Goal: Task Accomplishment & Management: Manage account settings

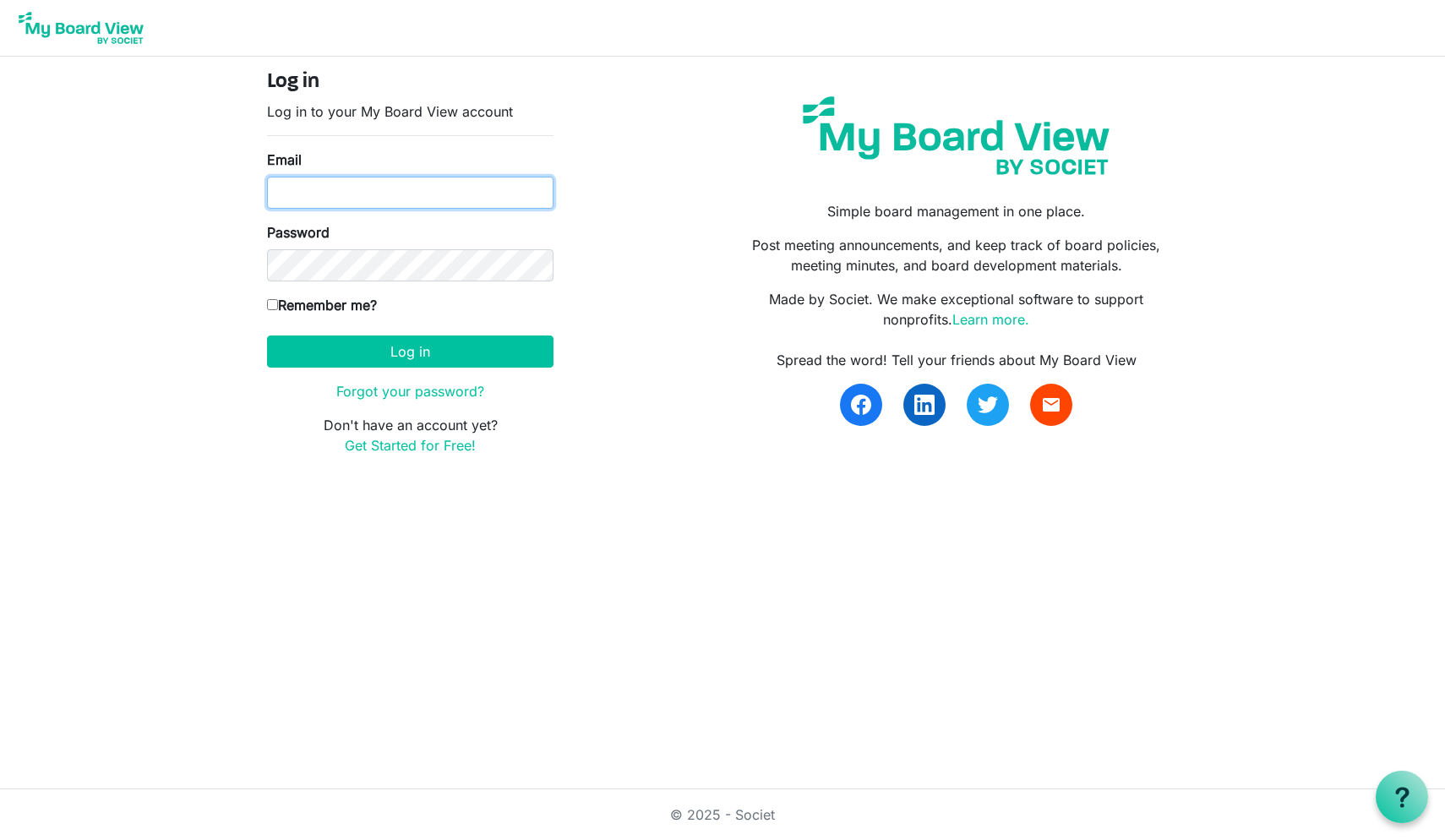
type input "doug.morrow@baptistfoundationil.org"
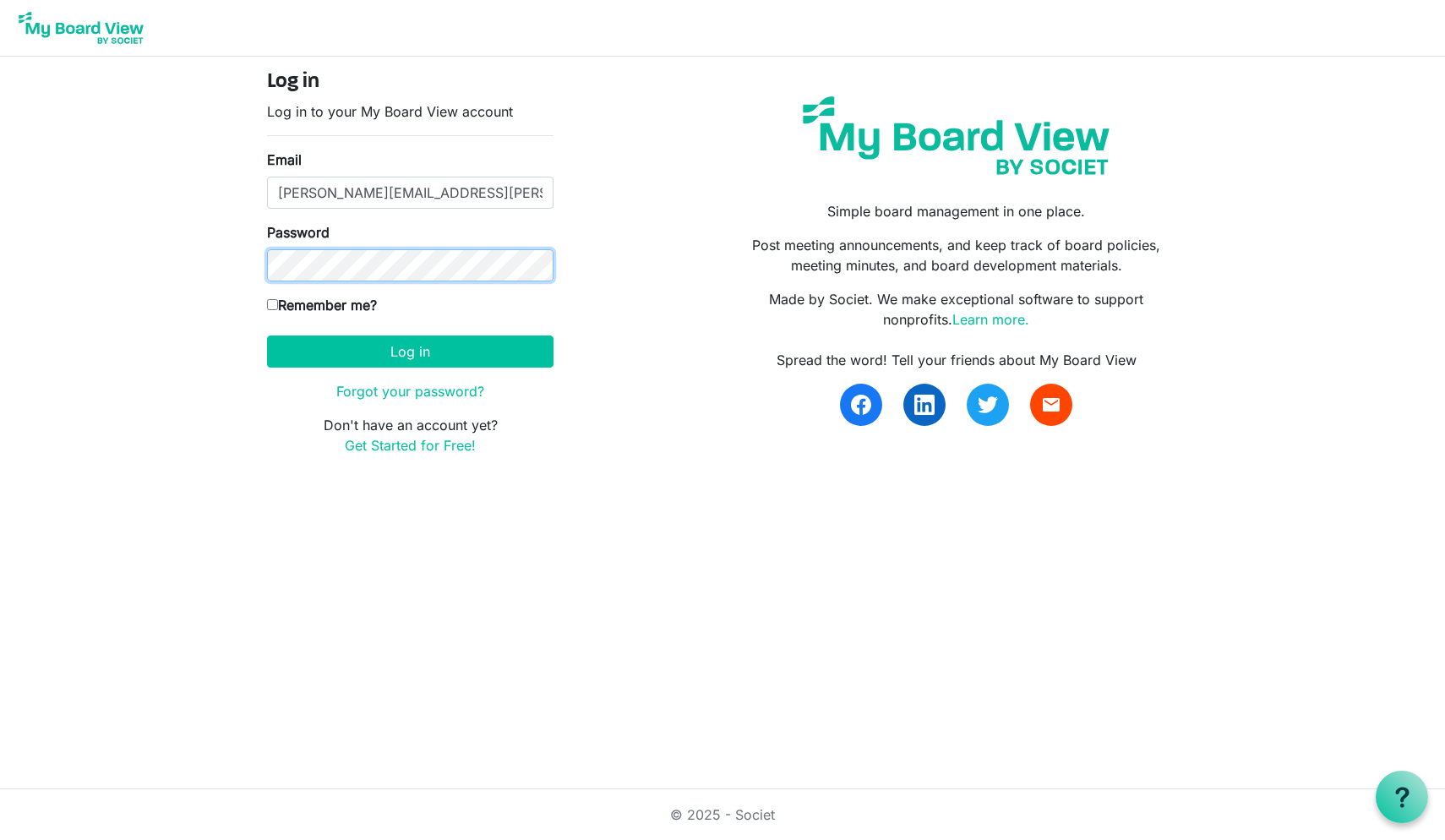
click at [410, 351] on button "Log in" at bounding box center [410, 351] width 286 height 33
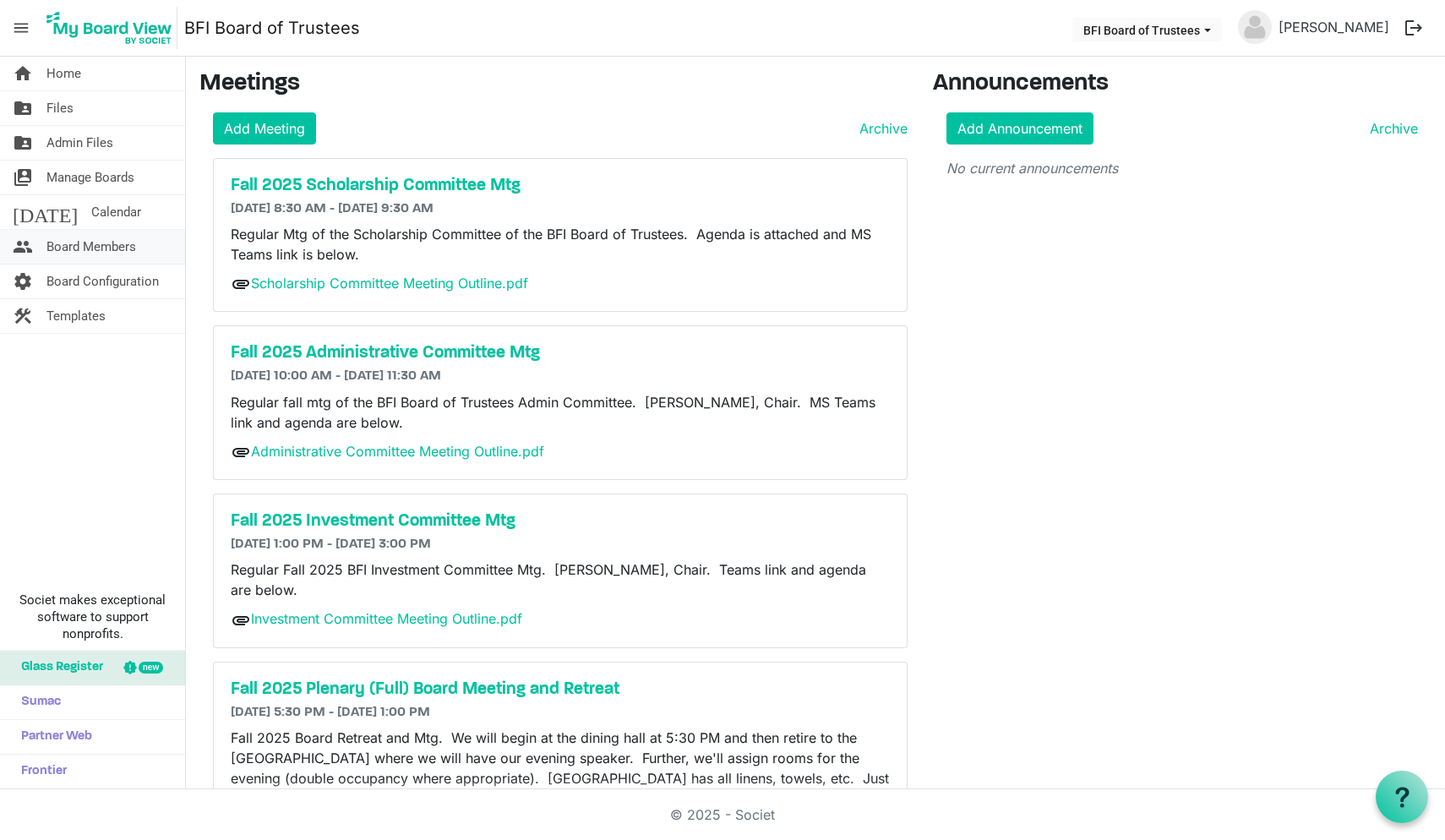
click at [81, 248] on span "Board Members" at bounding box center [91, 246] width 90 height 34
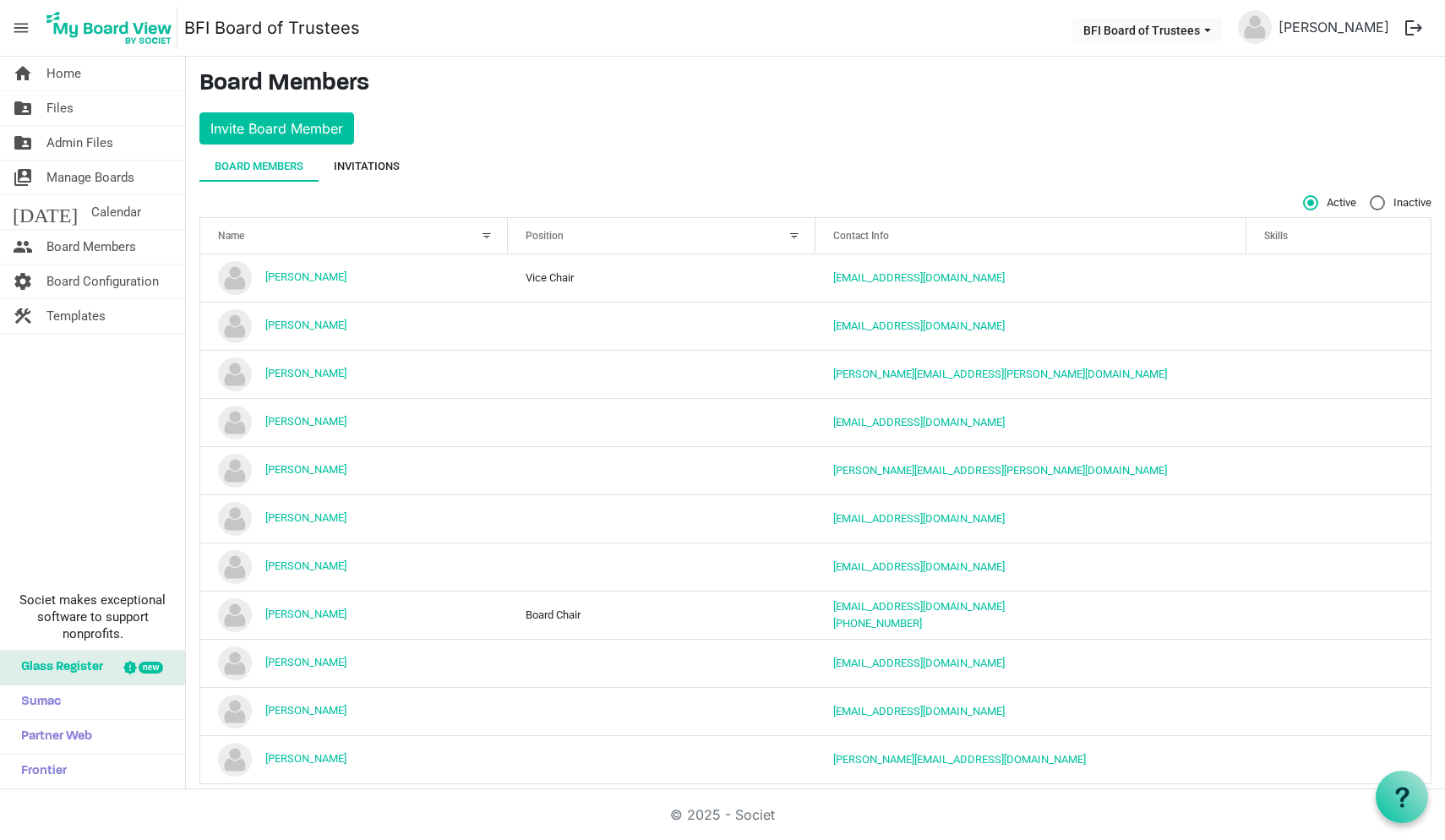
click at [366, 168] on div "Invitations" at bounding box center [366, 166] width 66 height 17
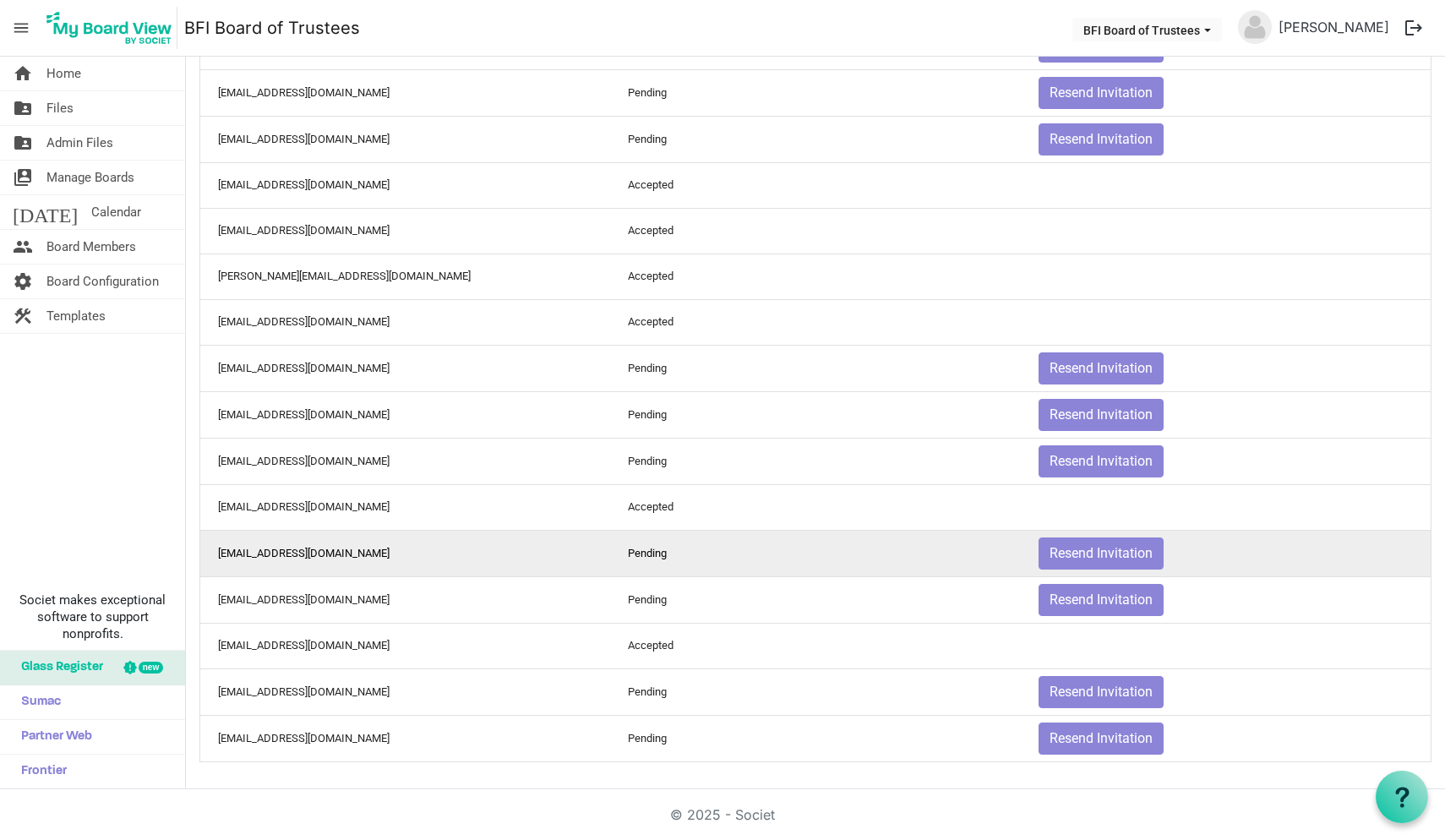
scroll to position [443, 0]
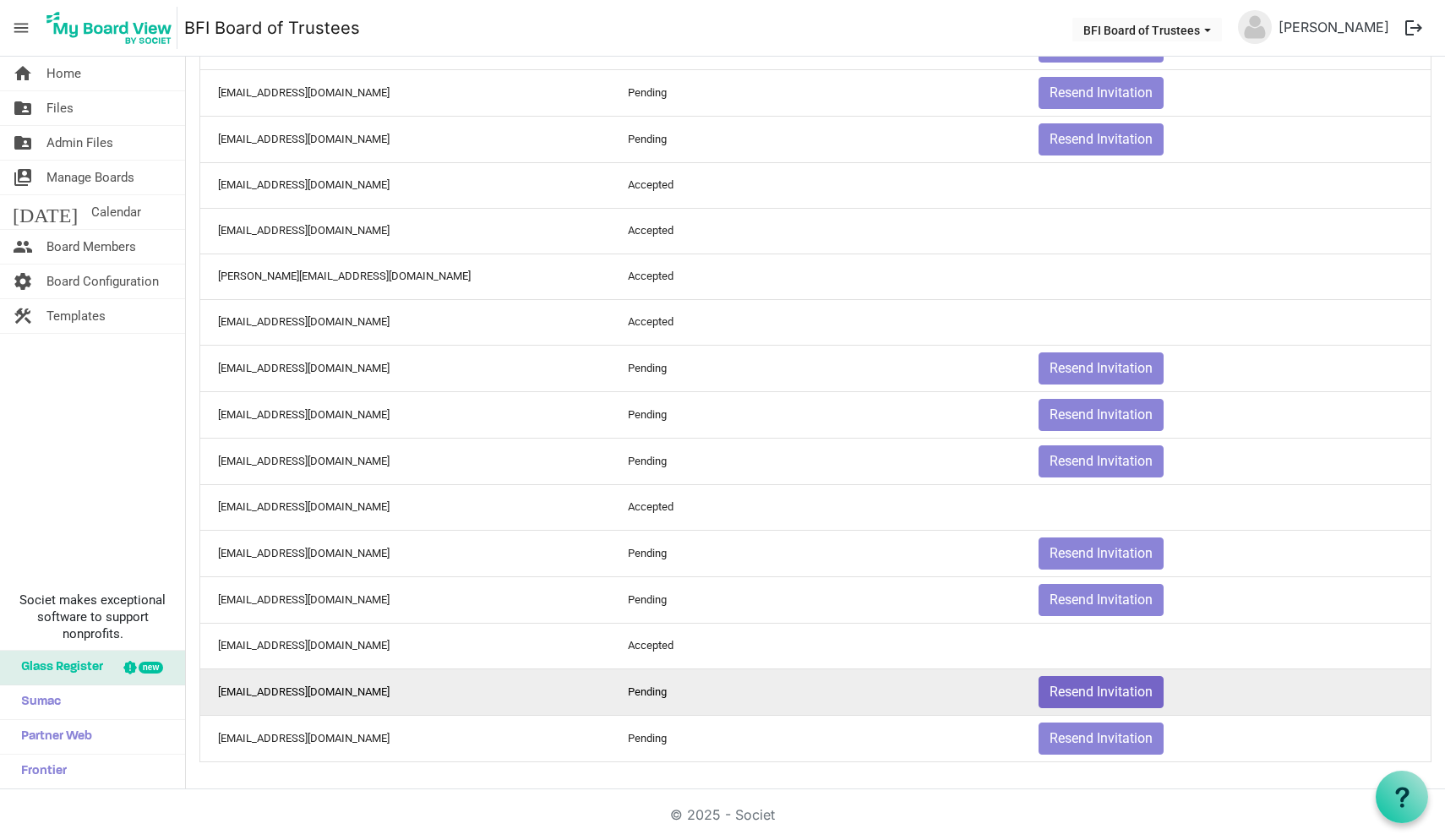
click at [1105, 687] on button "Resend Invitation" at bounding box center [1101, 692] width 125 height 33
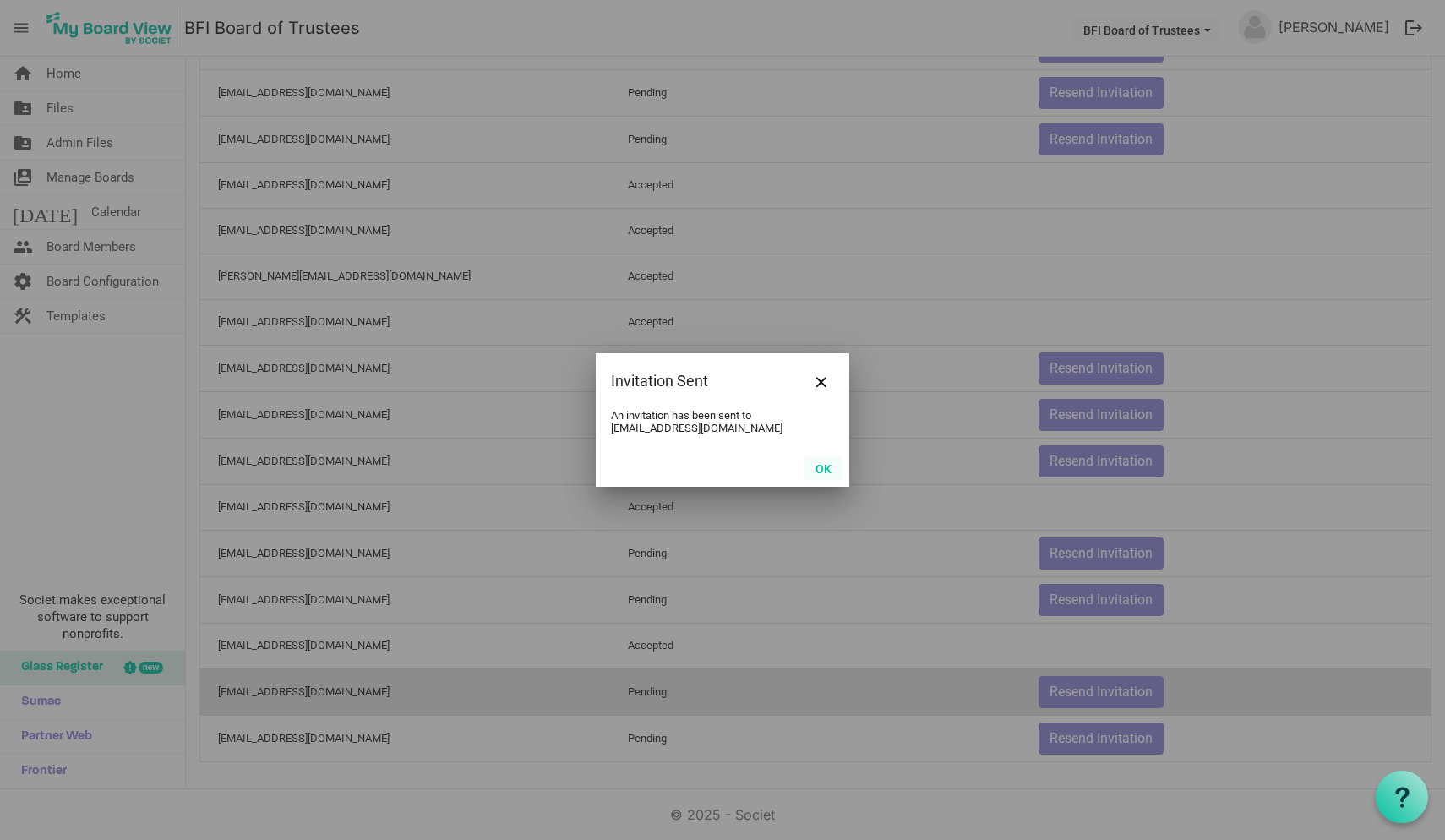
click at [824, 461] on button "OK" at bounding box center [824, 468] width 38 height 24
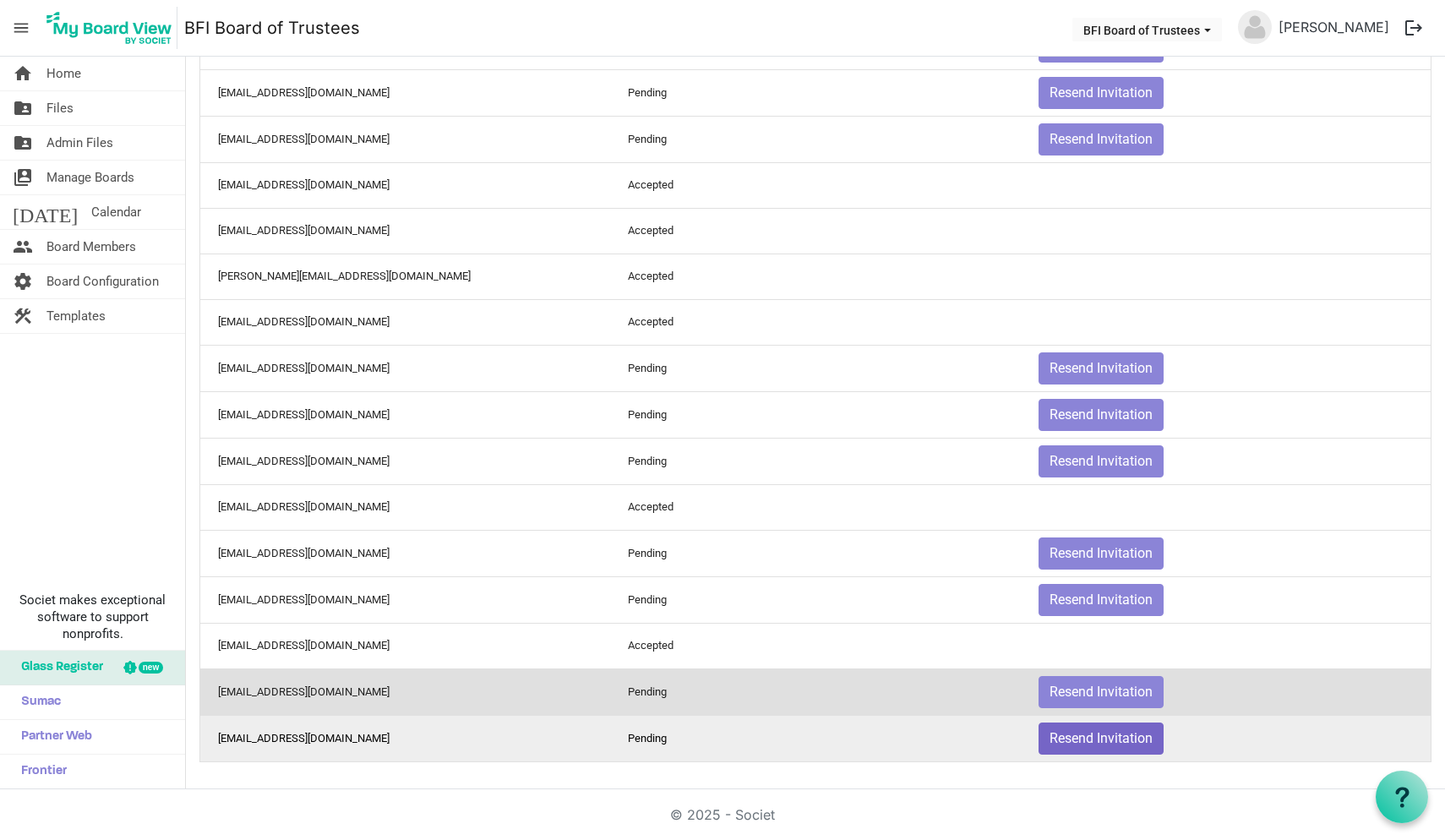
click at [1097, 740] on button "Resend Invitation" at bounding box center [1101, 738] width 125 height 33
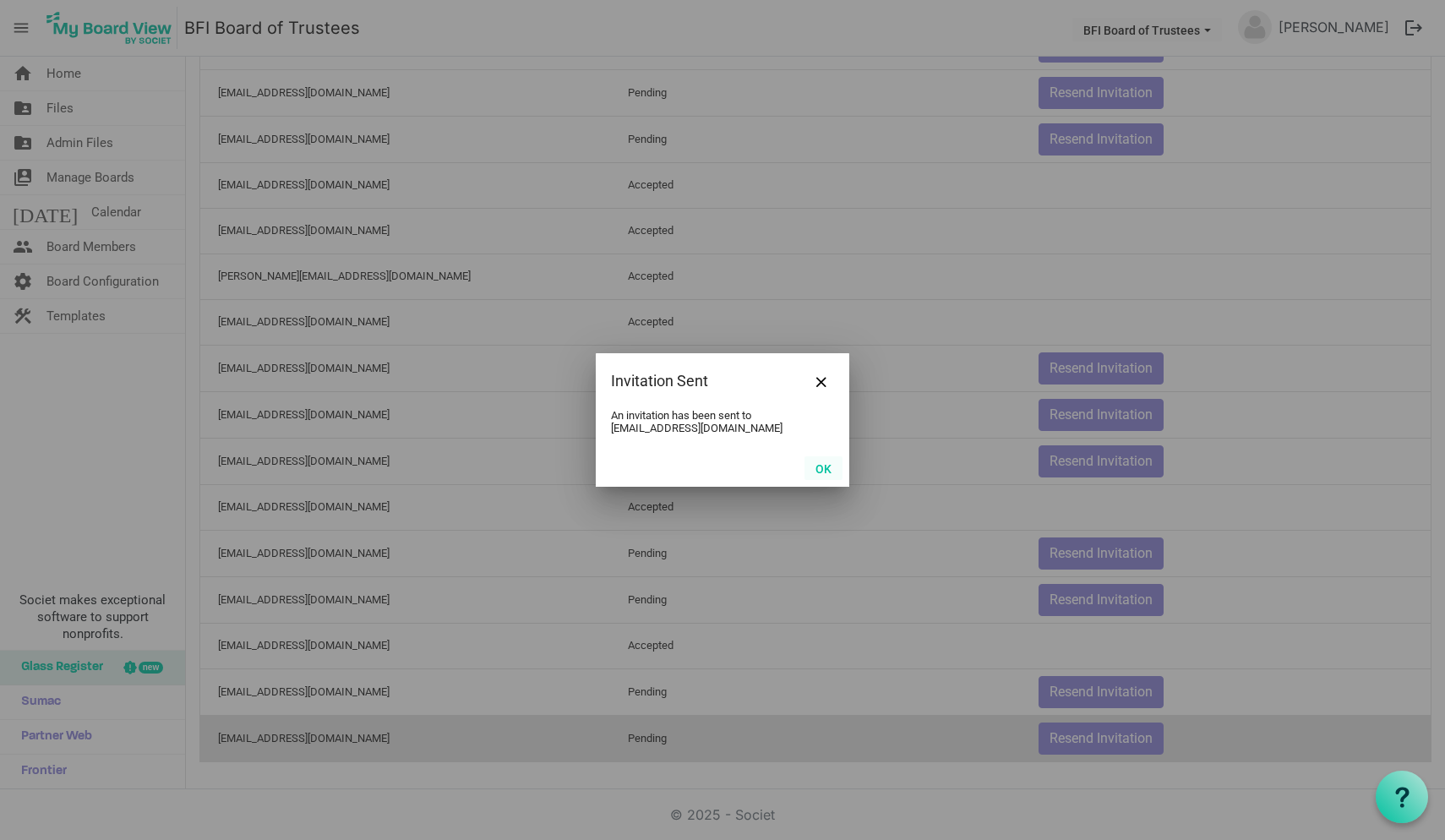
click at [819, 465] on button "OK" at bounding box center [824, 468] width 38 height 24
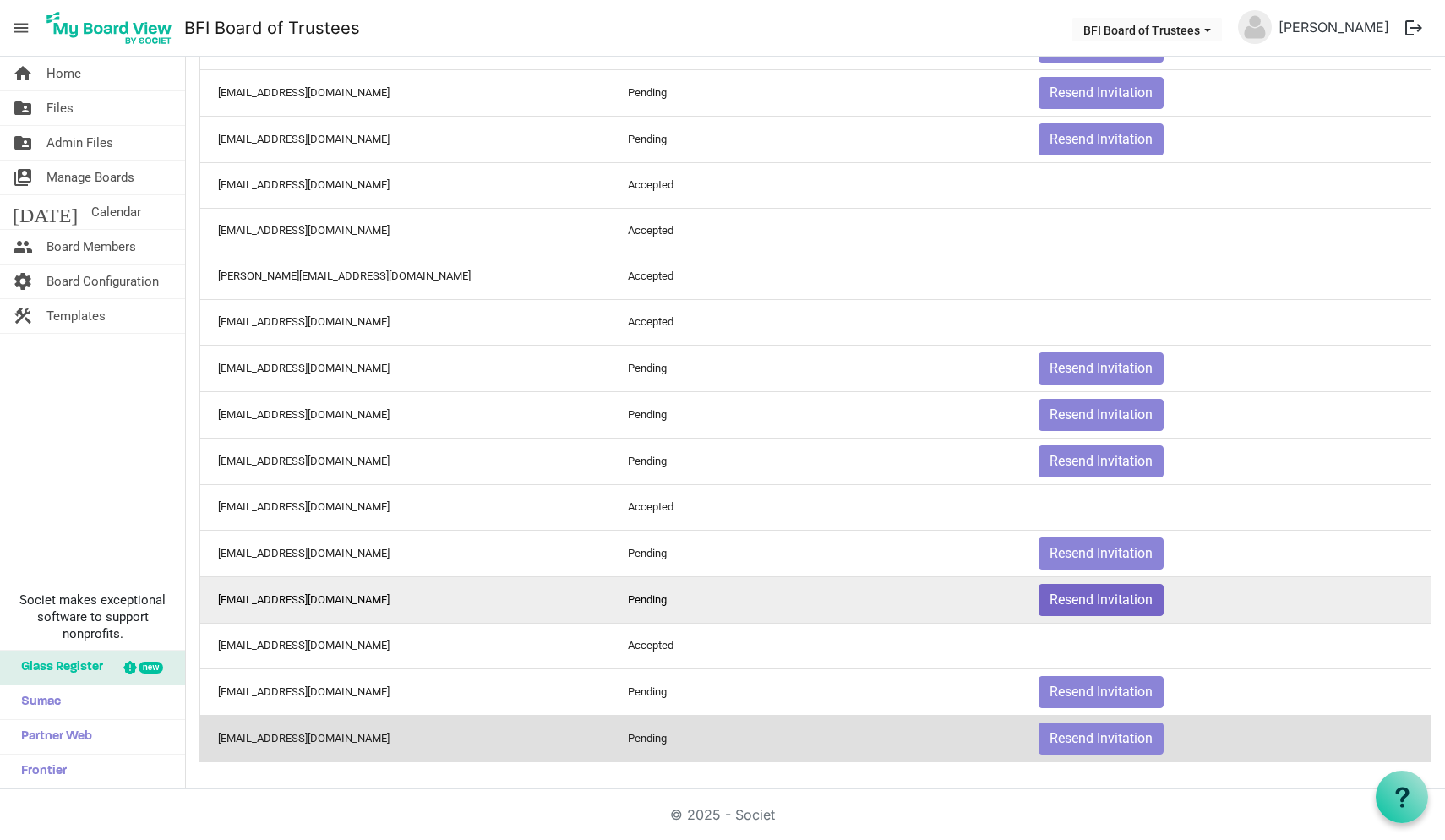
click at [1094, 596] on button "Resend Invitation" at bounding box center [1101, 599] width 125 height 33
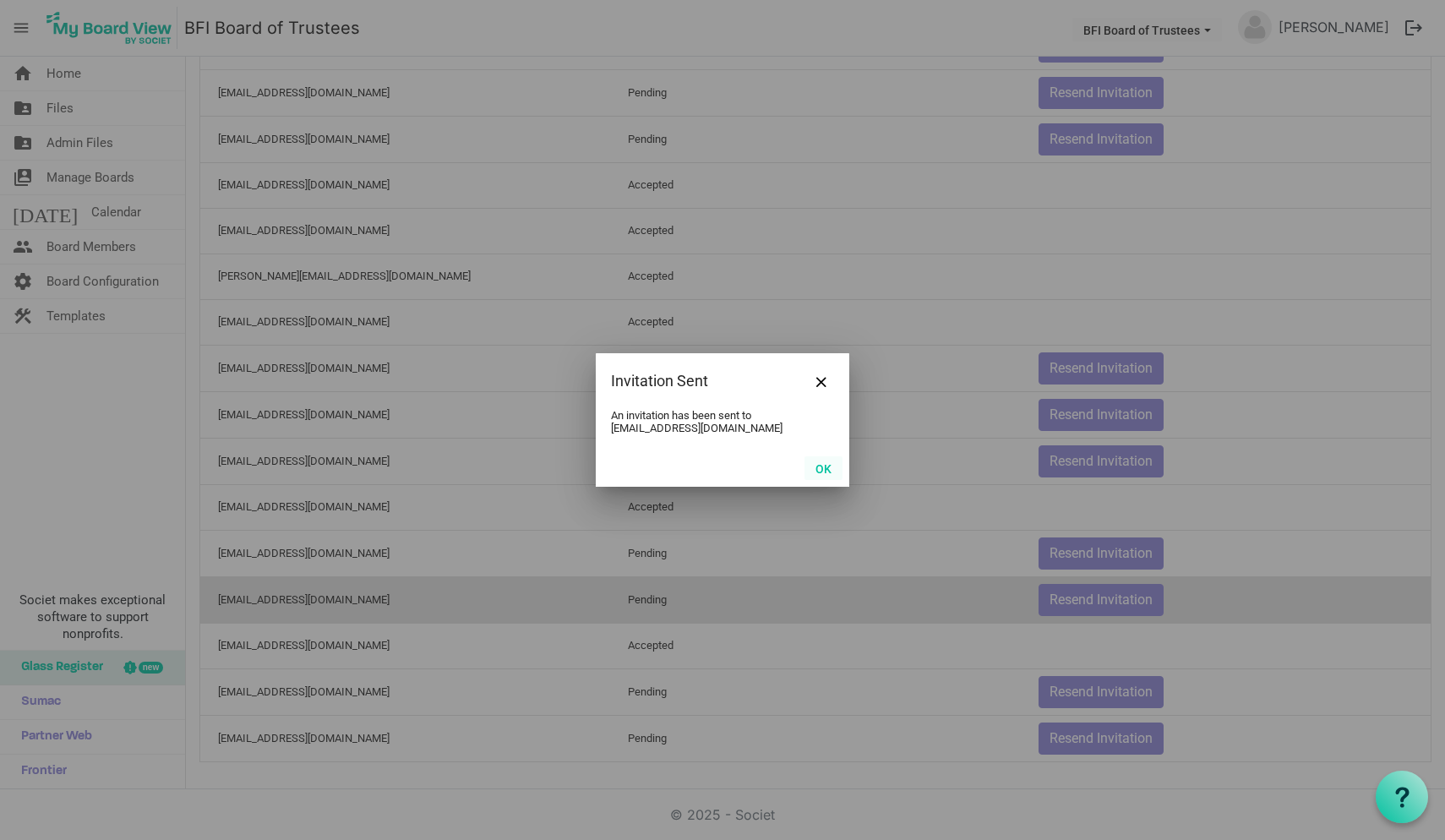
click at [822, 465] on button "OK" at bounding box center [824, 468] width 38 height 24
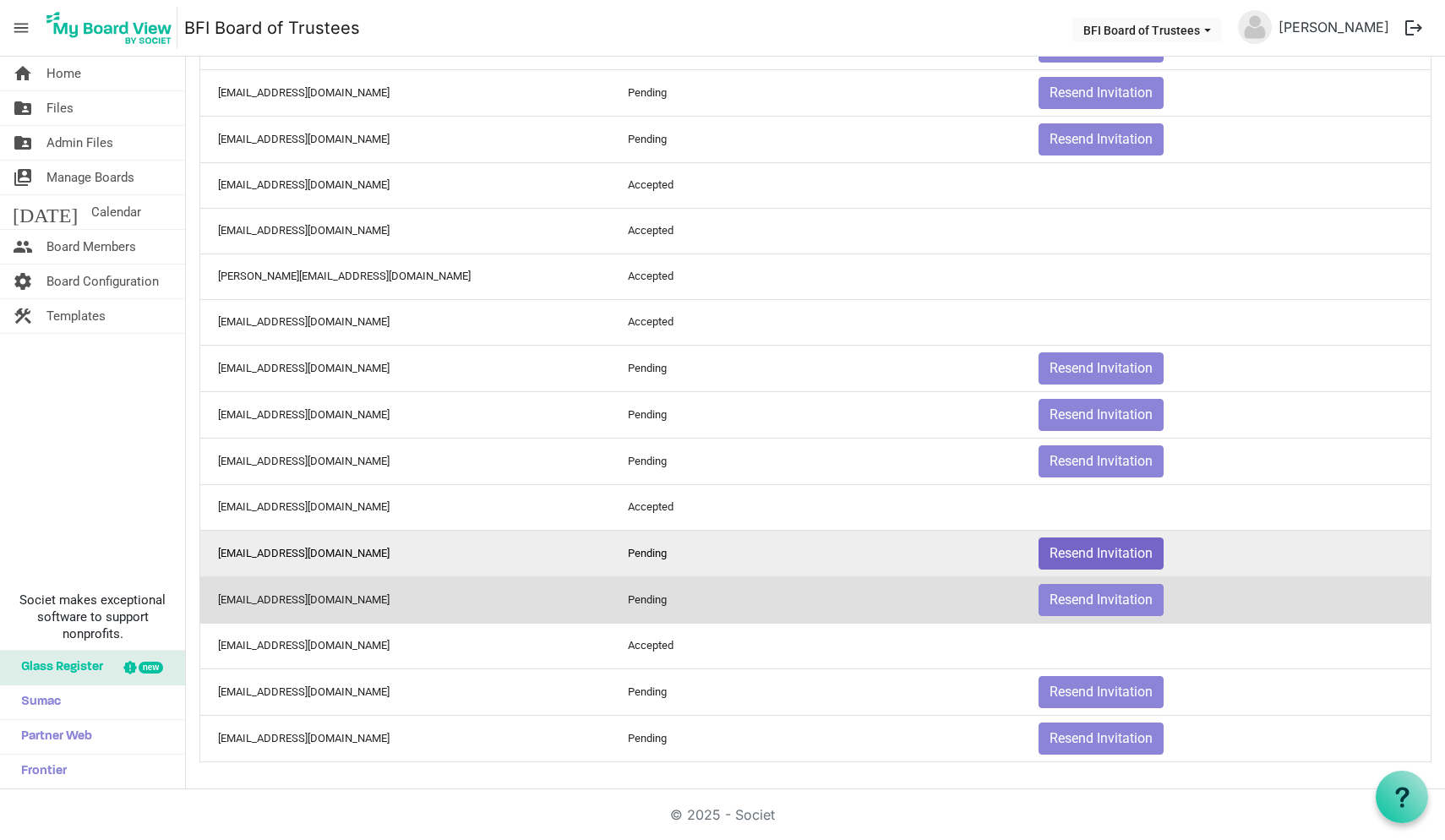
click at [1111, 552] on button "Resend Invitation" at bounding box center [1101, 553] width 125 height 33
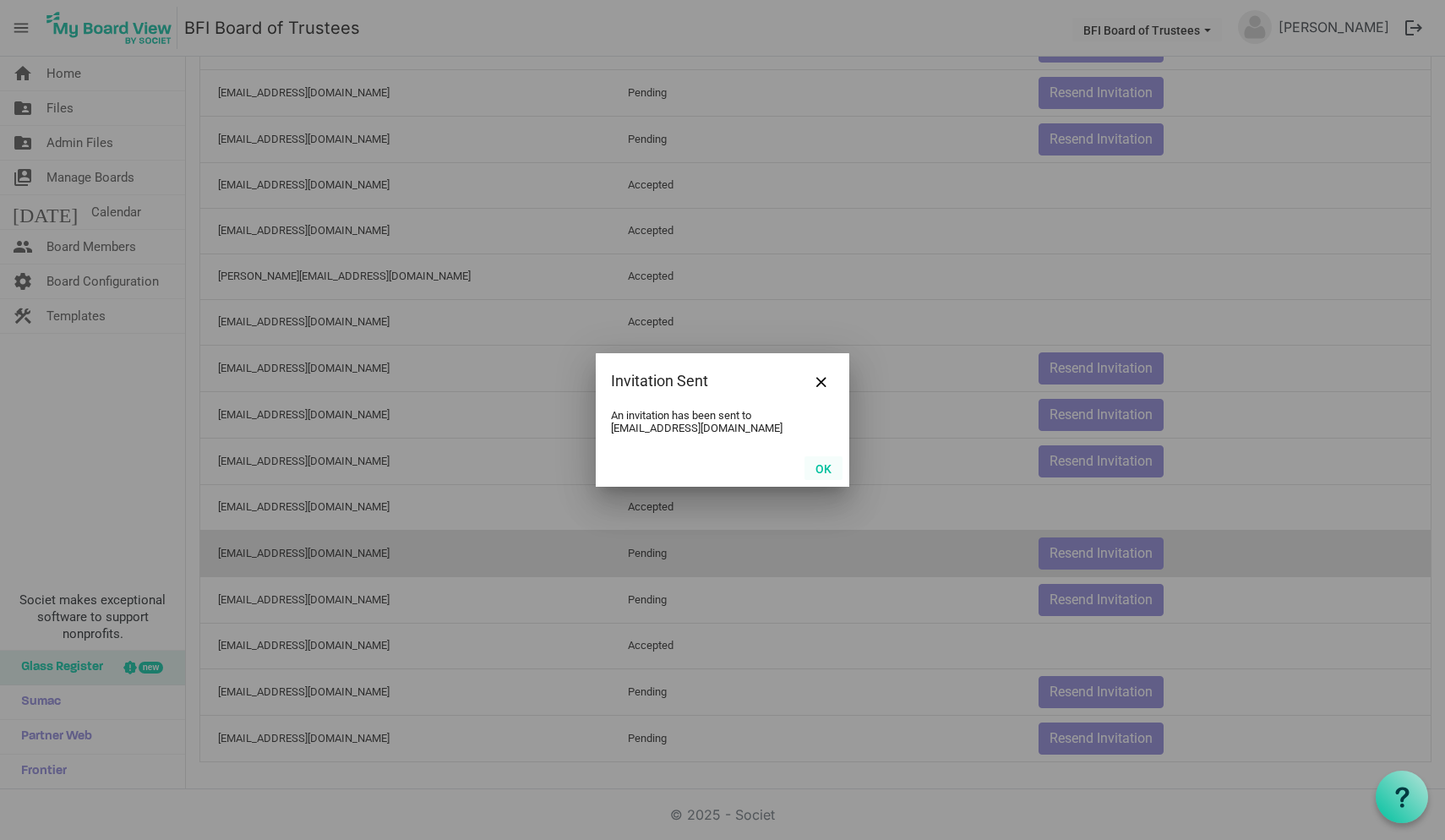
click at [824, 468] on button "OK" at bounding box center [824, 468] width 38 height 24
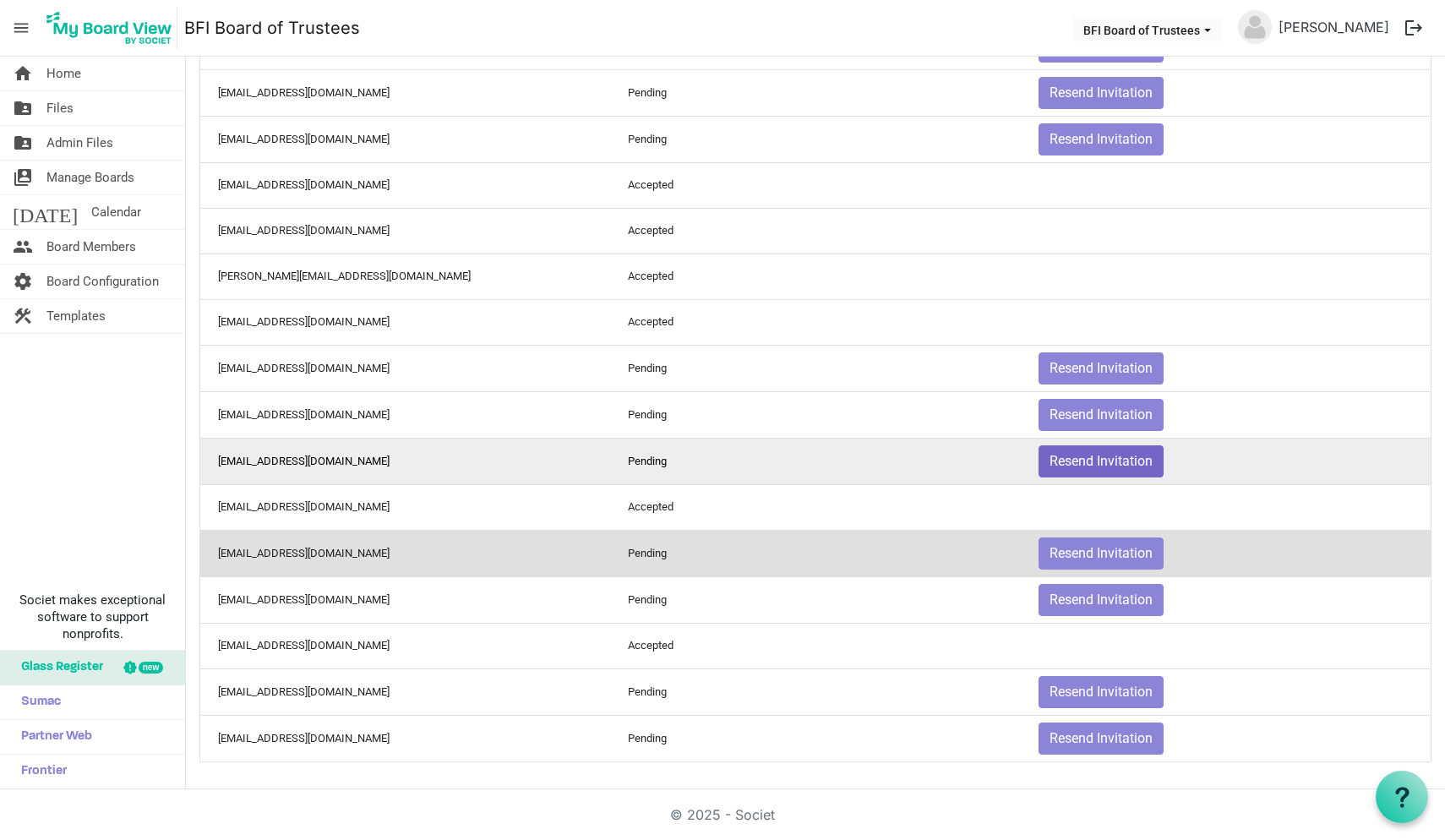
click at [1091, 461] on button "Resend Invitation" at bounding box center [1101, 461] width 125 height 33
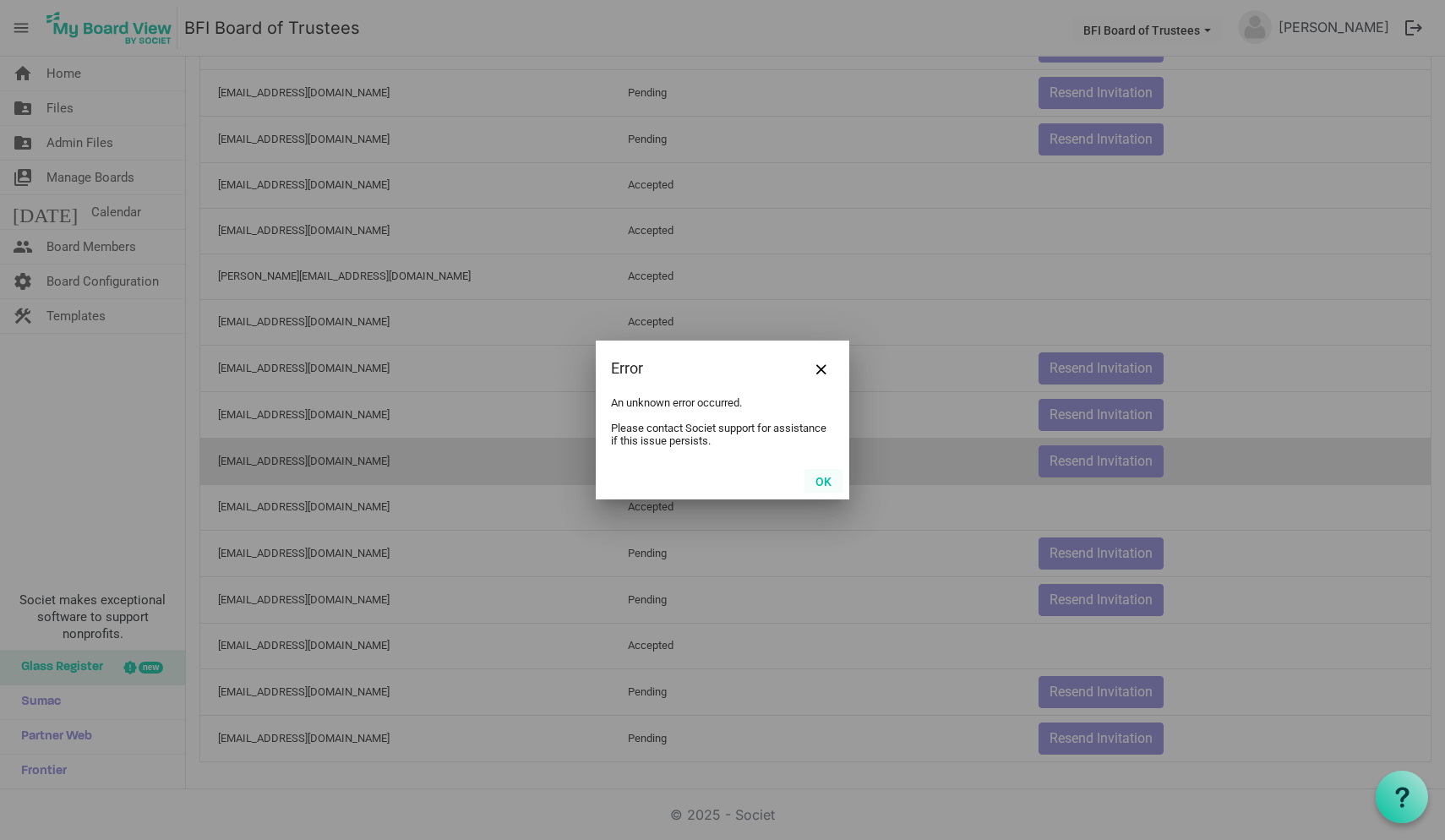
click at [822, 481] on button "OK" at bounding box center [824, 481] width 38 height 24
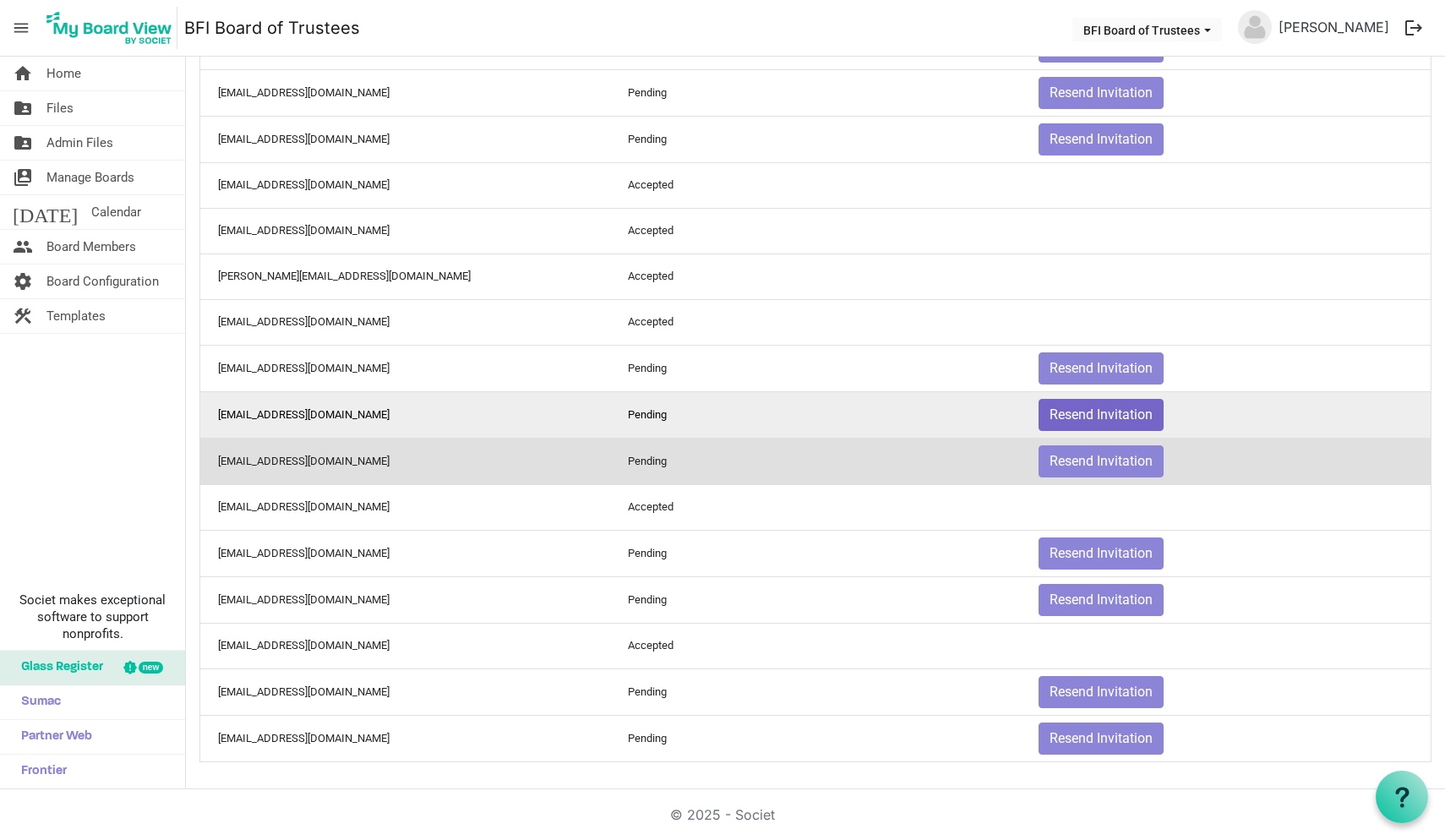
click at [1091, 414] on button "Resend Invitation" at bounding box center [1101, 414] width 125 height 33
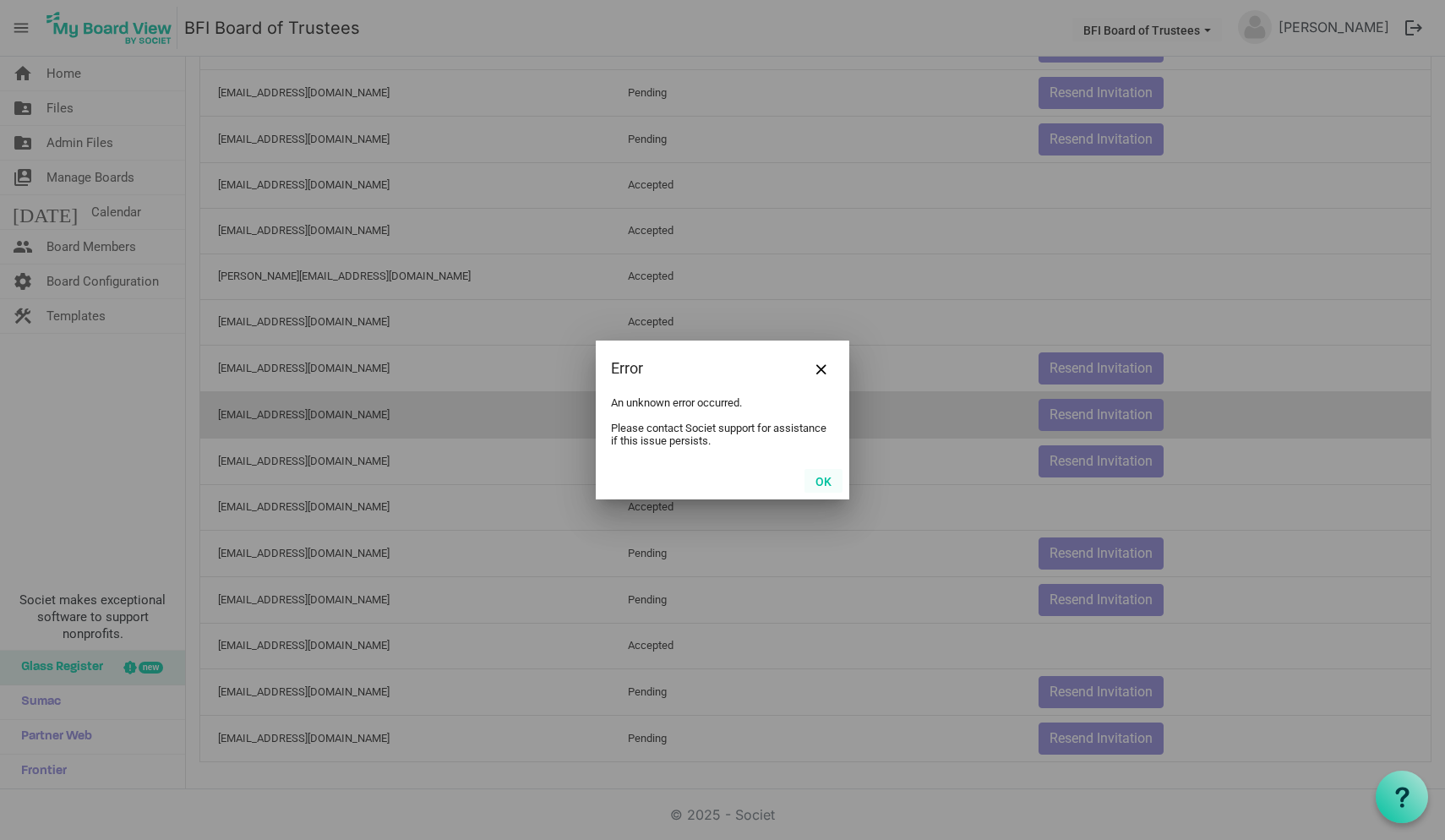
click at [817, 481] on button "OK" at bounding box center [824, 481] width 38 height 24
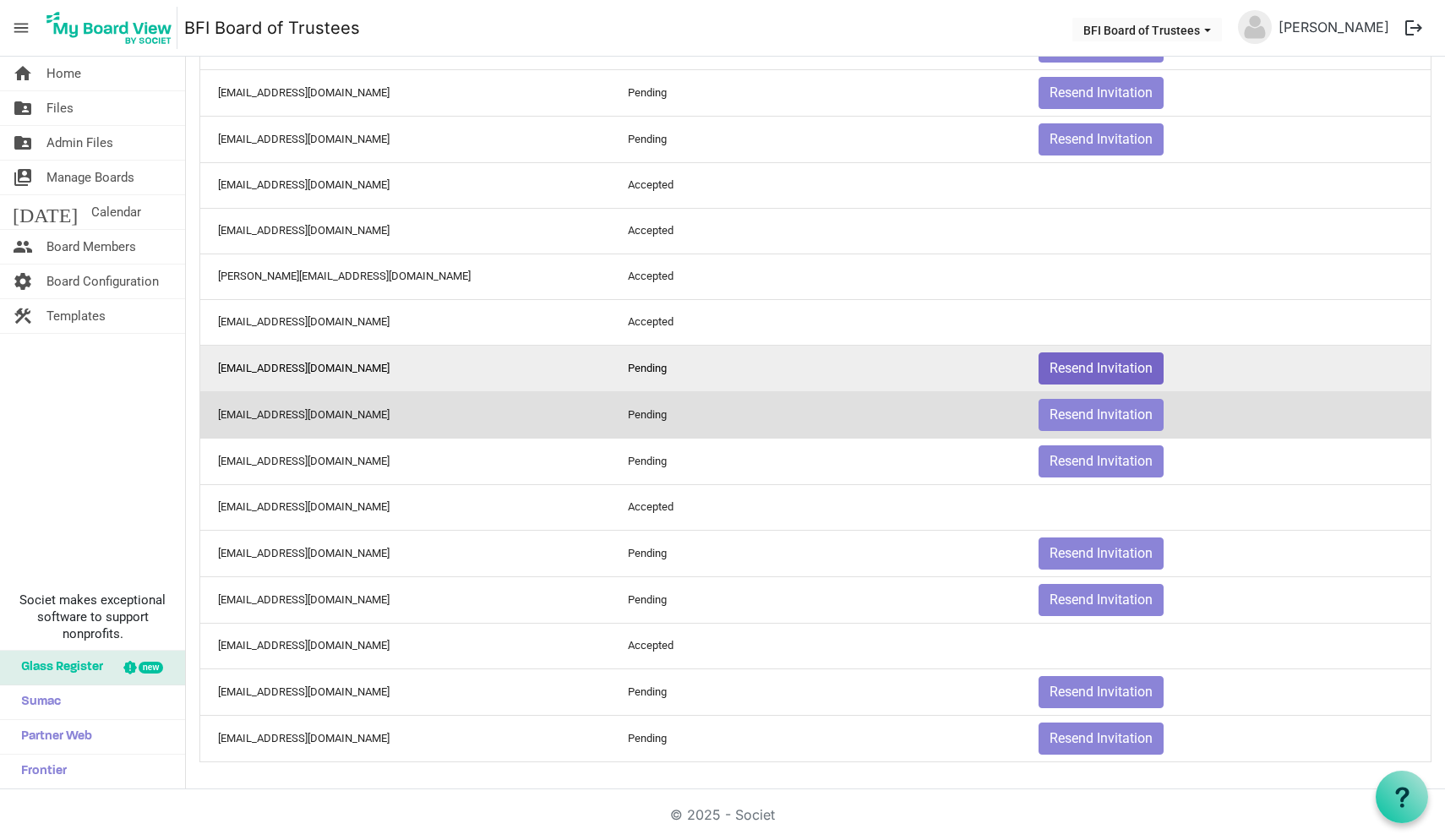
click at [1080, 363] on button "Resend Invitation" at bounding box center [1101, 368] width 125 height 33
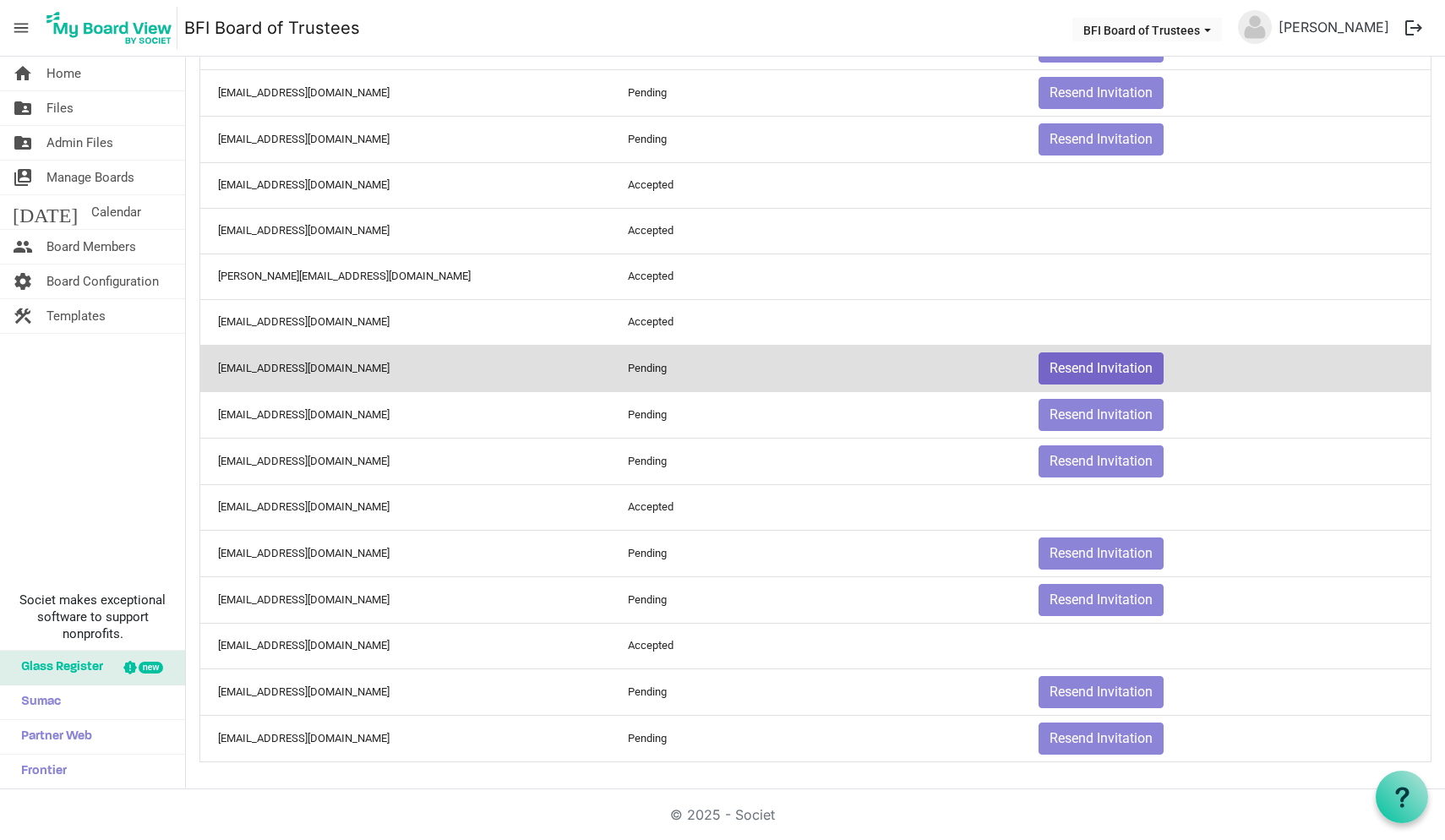
click at [1080, 363] on button "Resend Invitation" at bounding box center [1101, 368] width 125 height 33
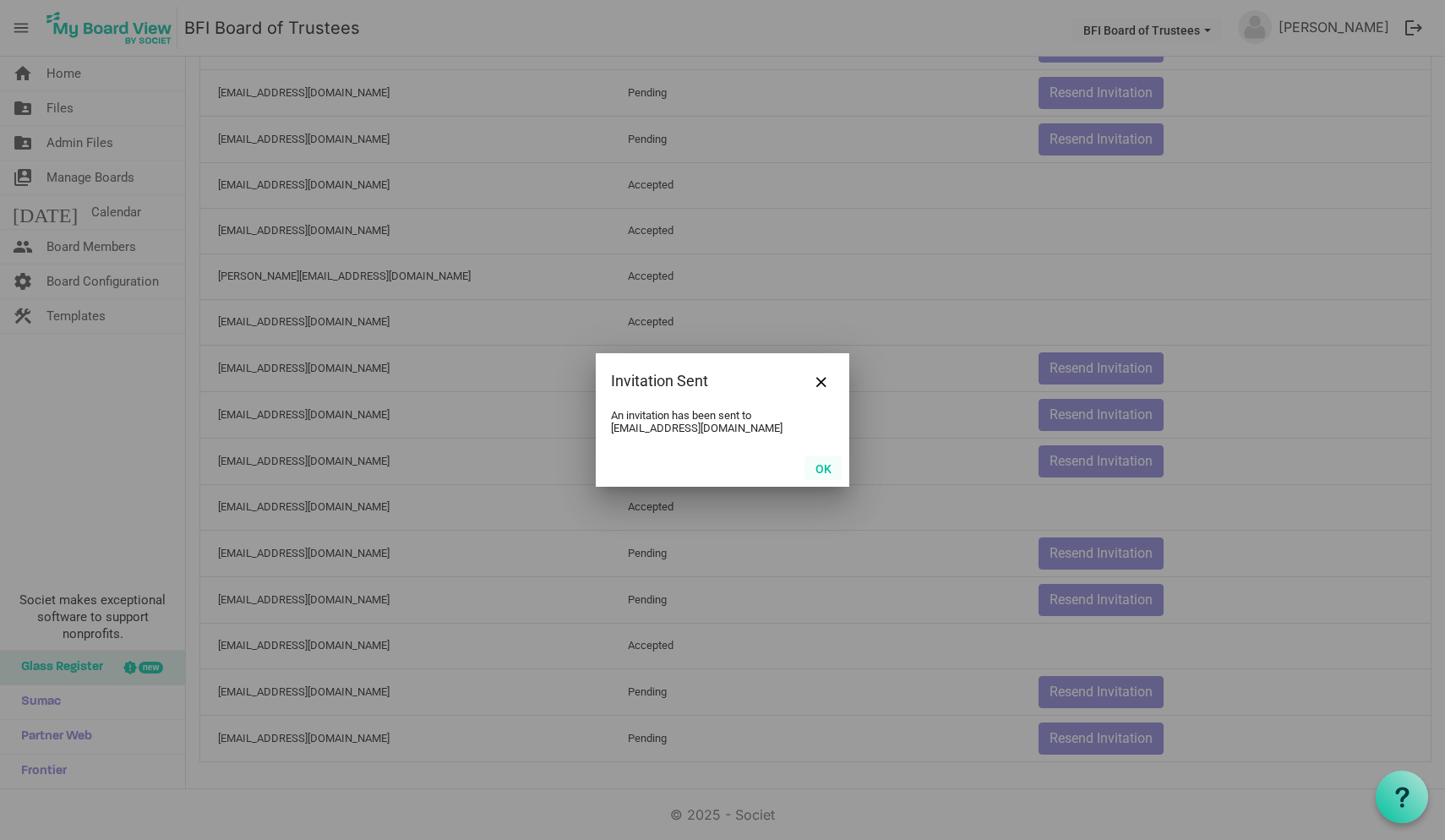
click at [826, 469] on button "OK" at bounding box center [824, 468] width 38 height 24
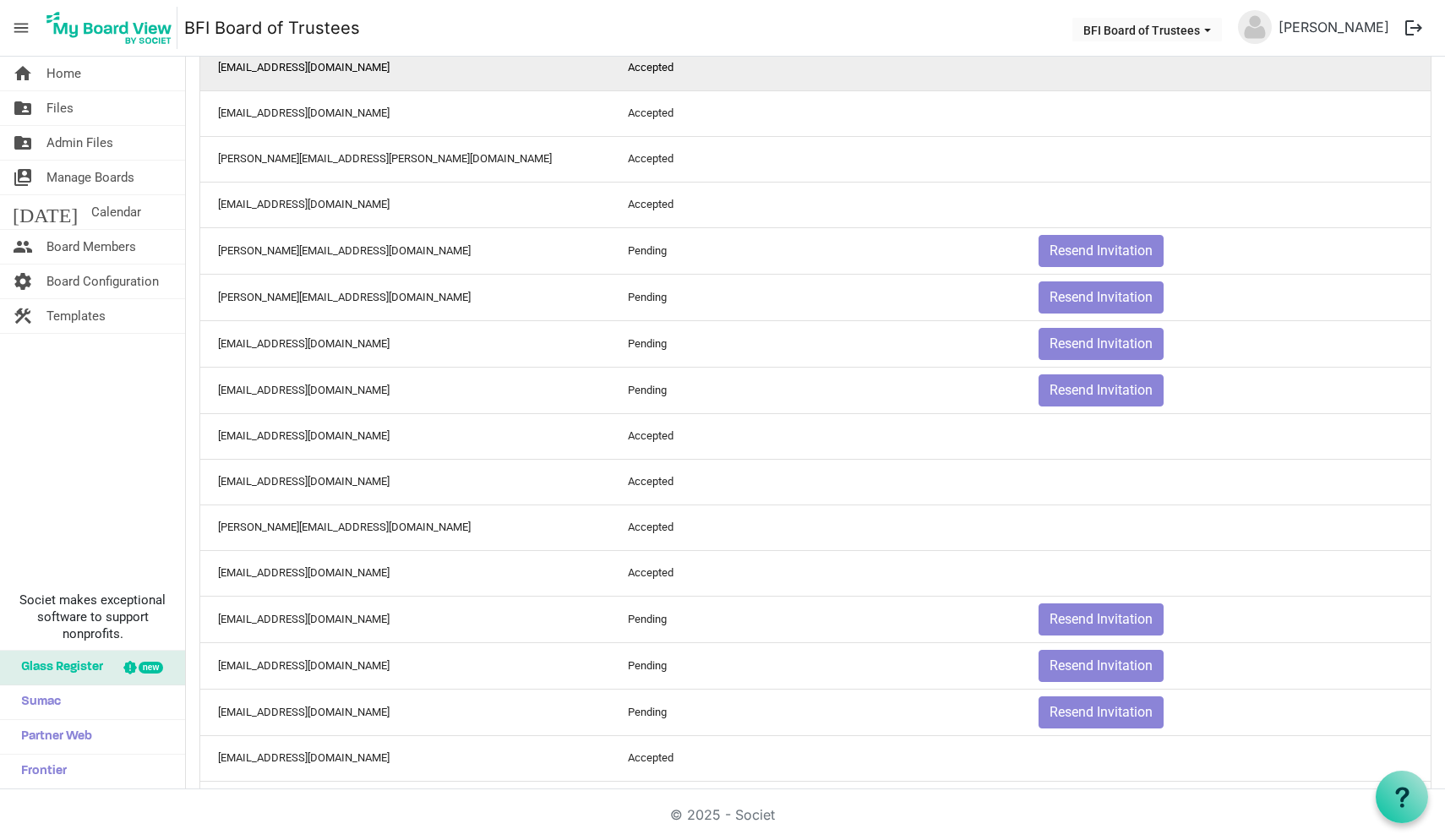
scroll to position [254, 0]
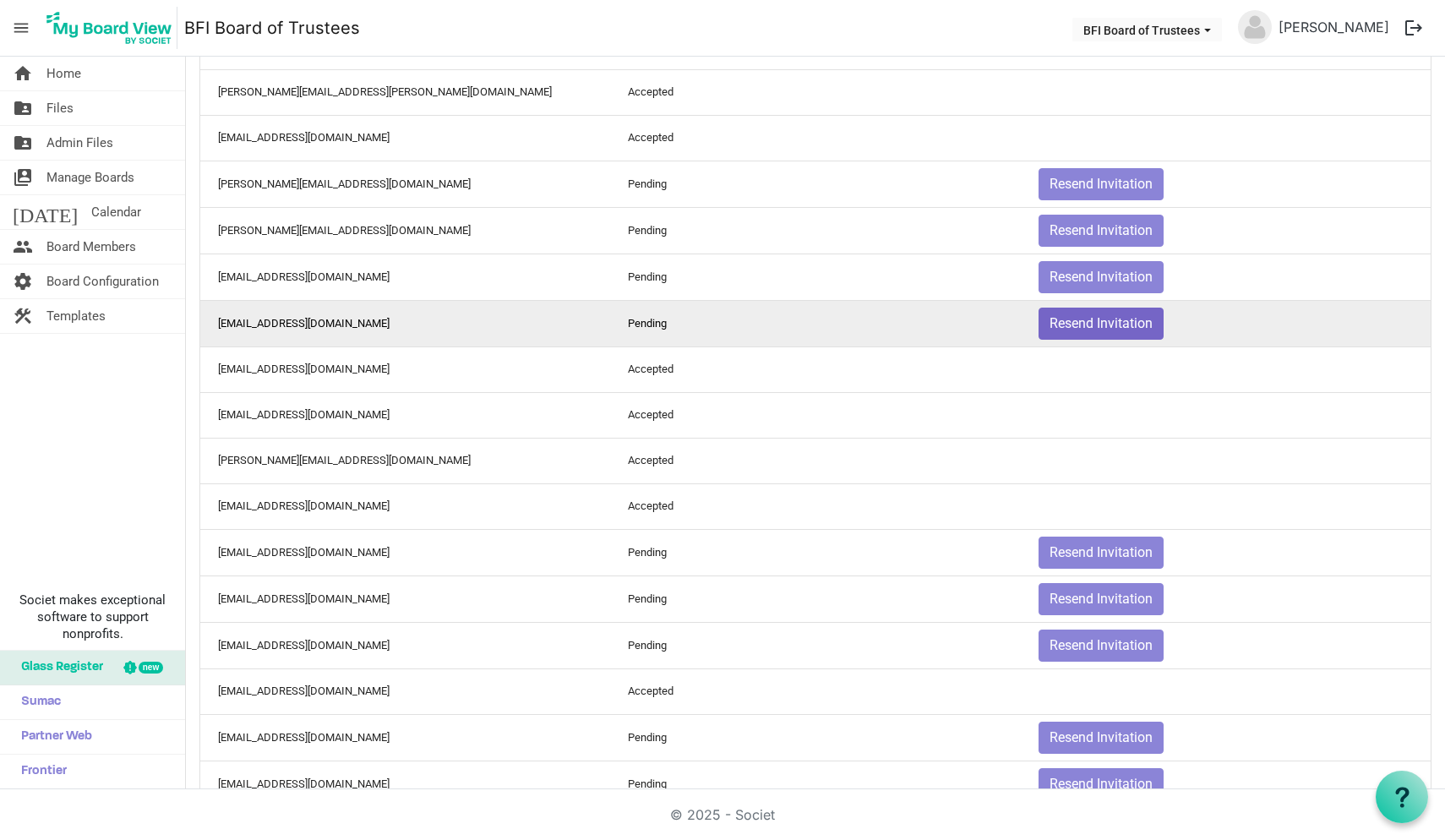
click at [1102, 321] on button "Resend Invitation" at bounding box center [1101, 323] width 125 height 33
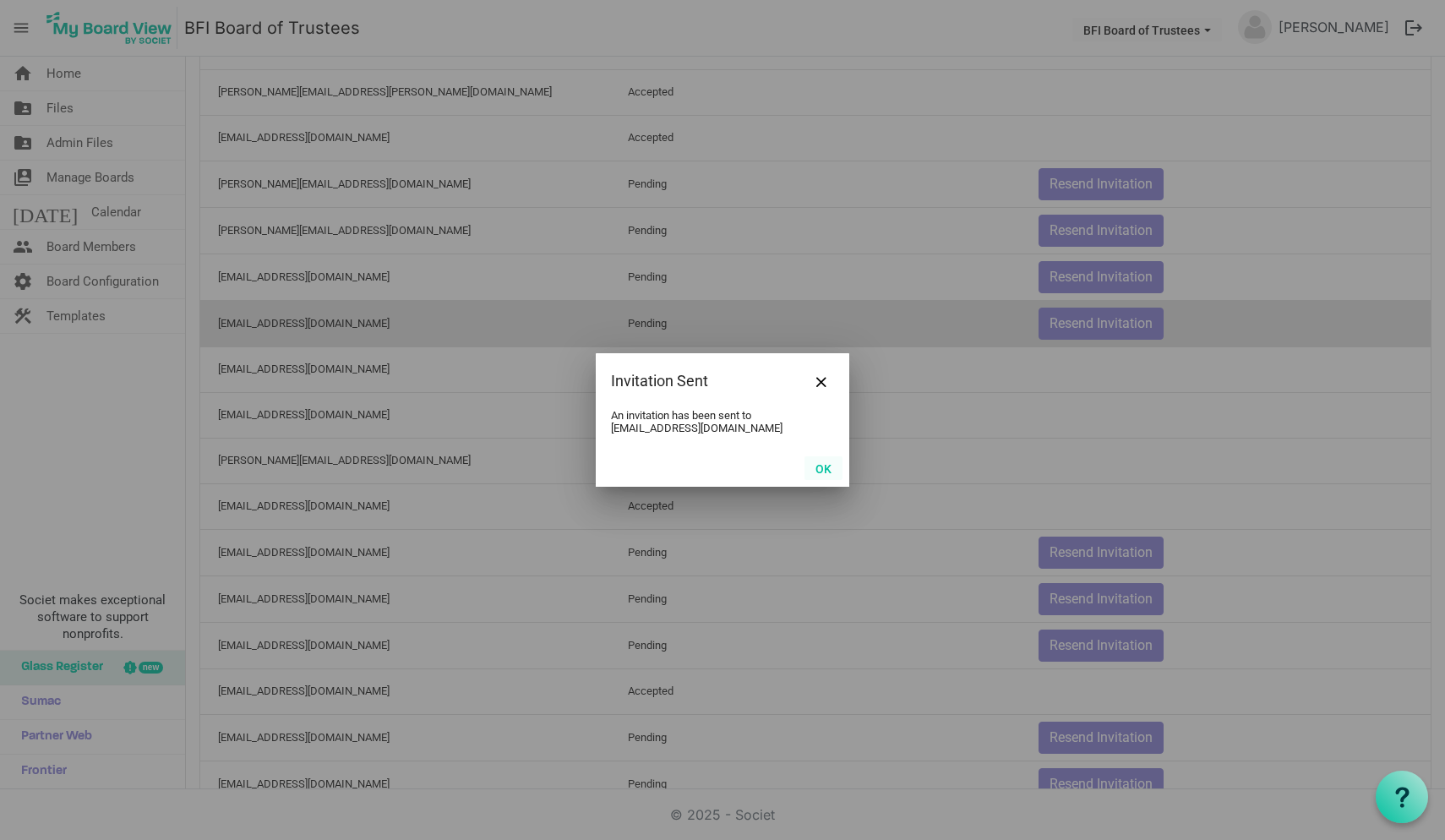
click at [826, 467] on button "OK" at bounding box center [824, 468] width 38 height 24
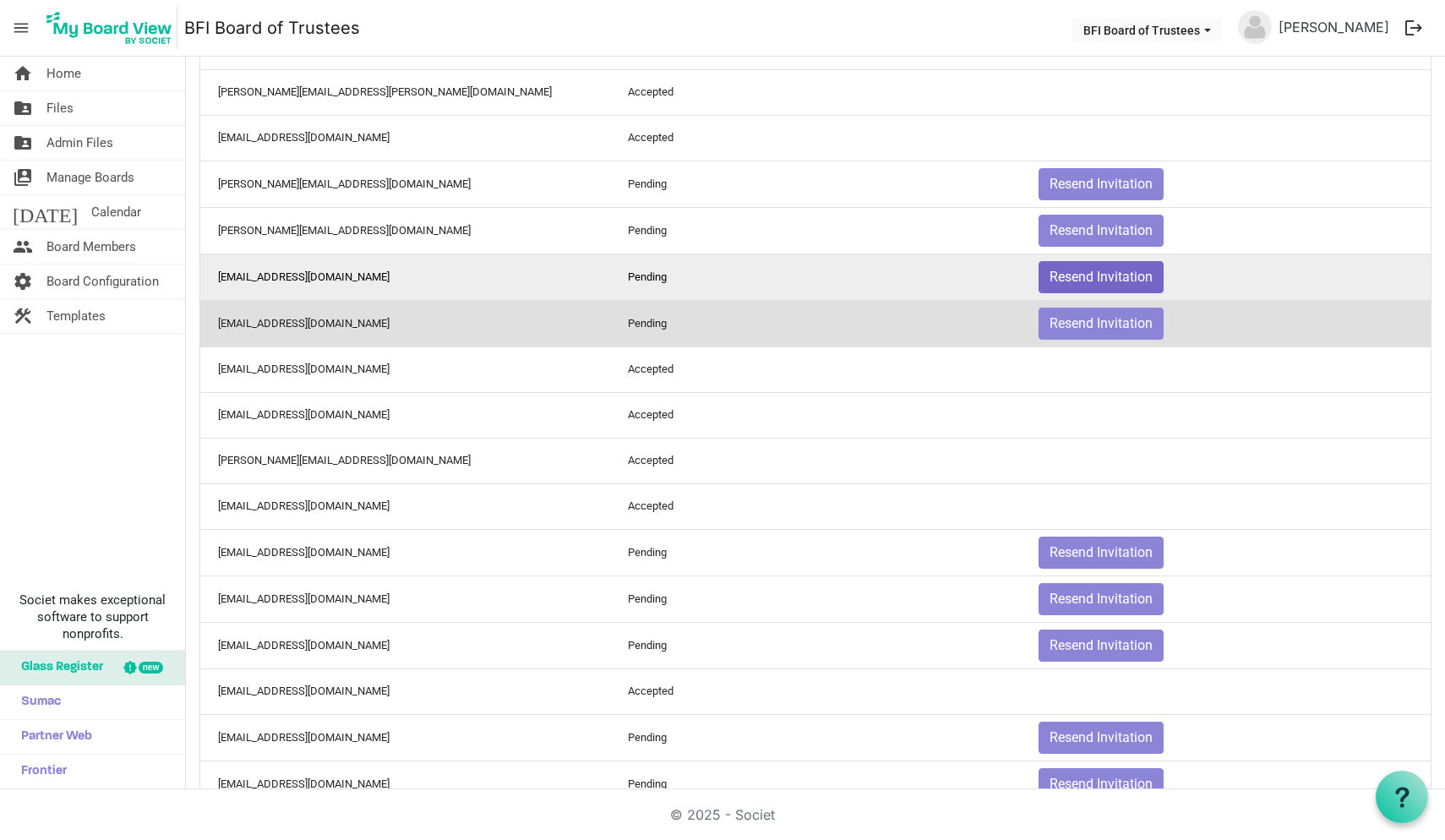
click at [1090, 280] on button "Resend Invitation" at bounding box center [1101, 277] width 125 height 33
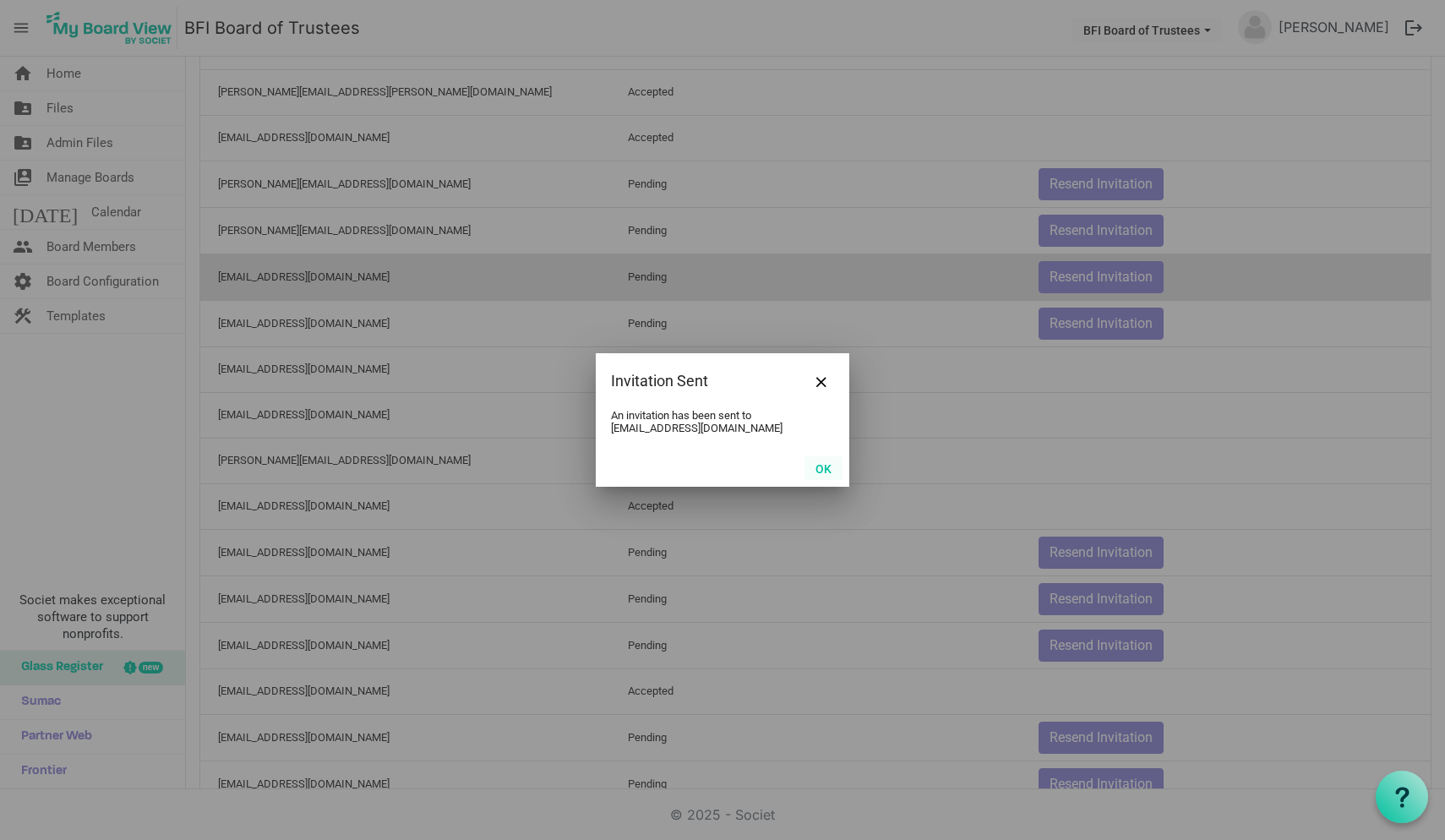
click at [827, 469] on button "OK" at bounding box center [824, 468] width 38 height 24
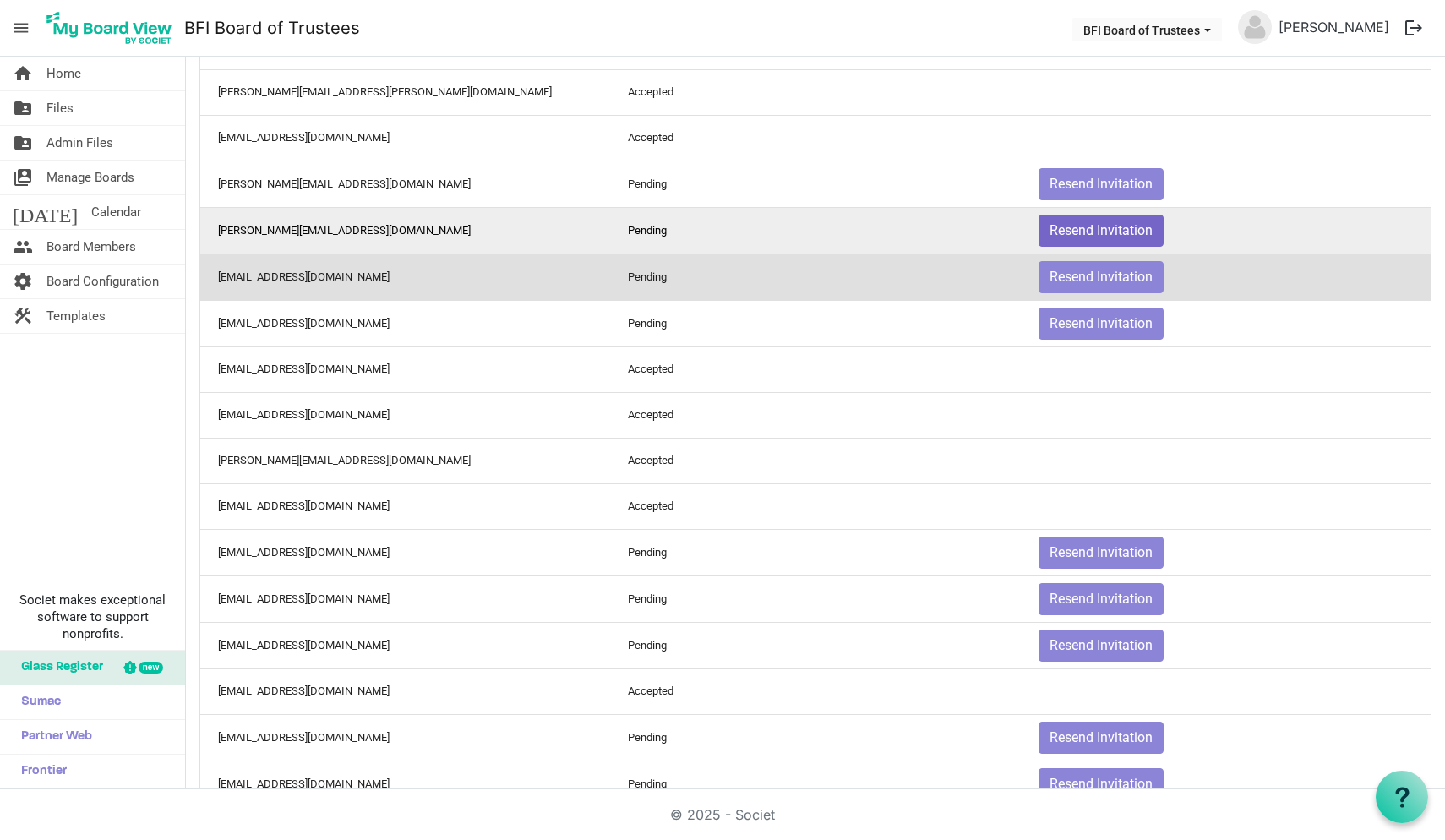
click at [1096, 235] on button "Resend Invitation" at bounding box center [1101, 231] width 125 height 33
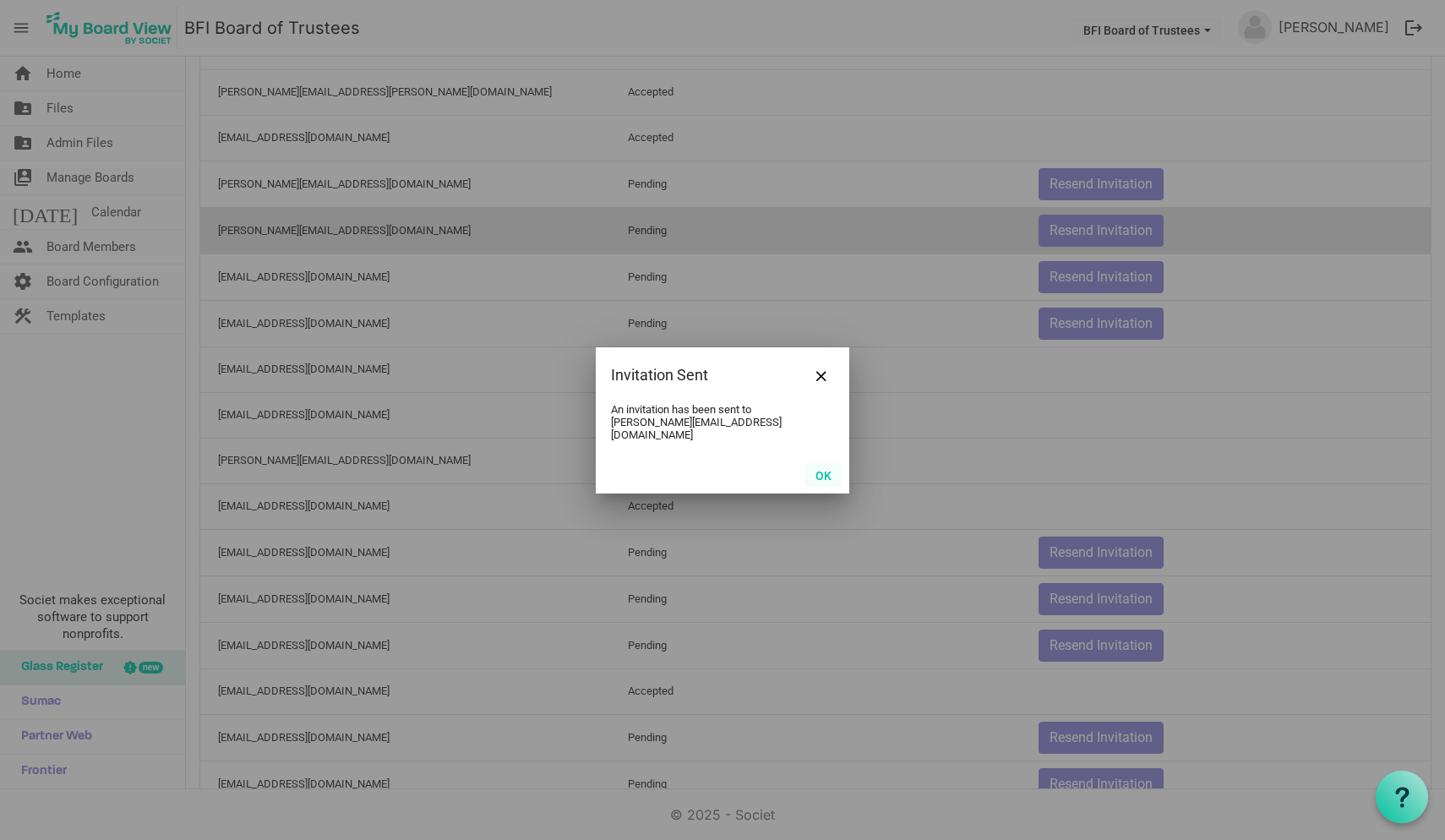
click at [818, 469] on button "OK" at bounding box center [824, 475] width 38 height 24
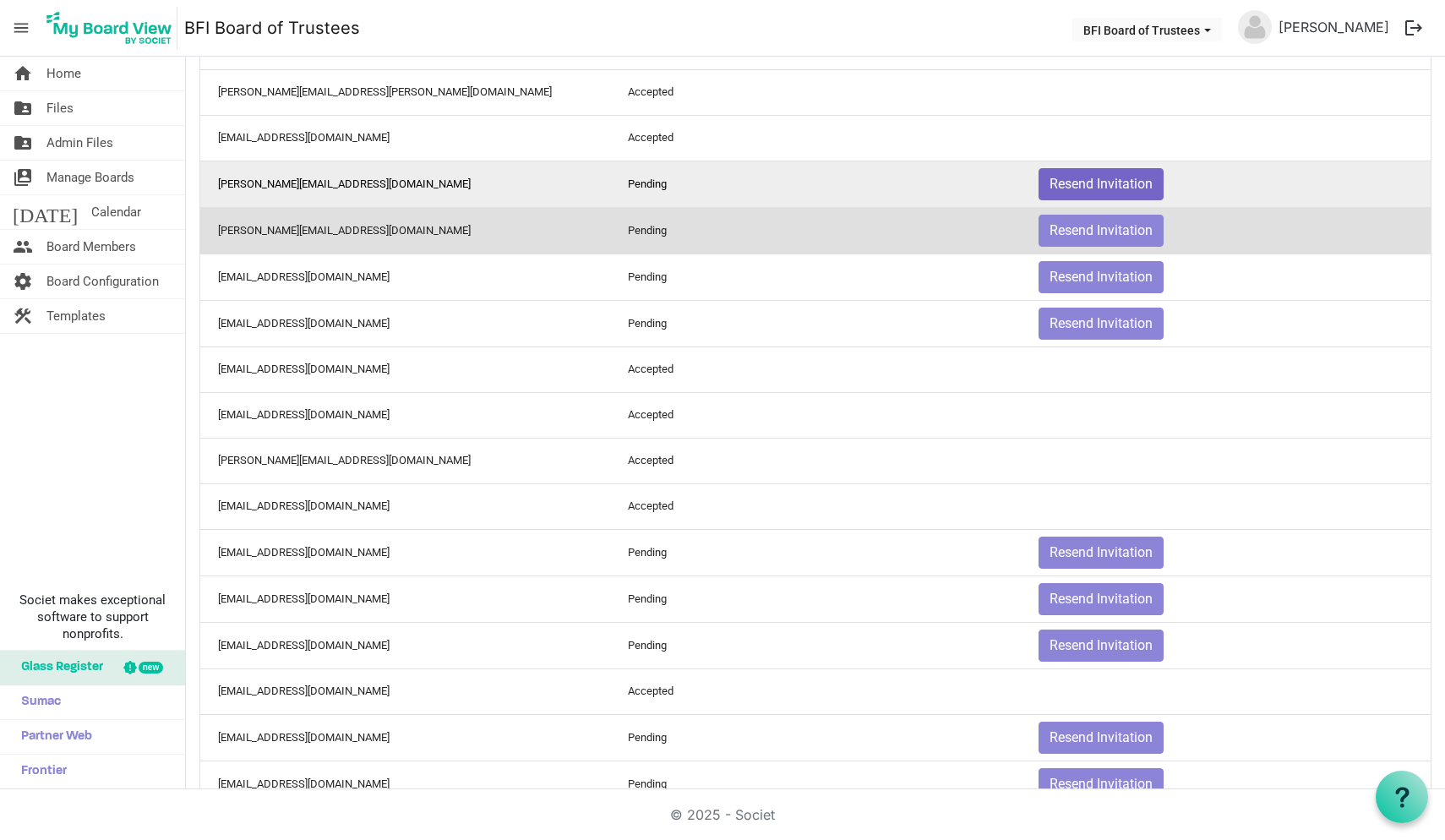
click at [1095, 175] on button "Resend Invitation" at bounding box center [1101, 184] width 125 height 33
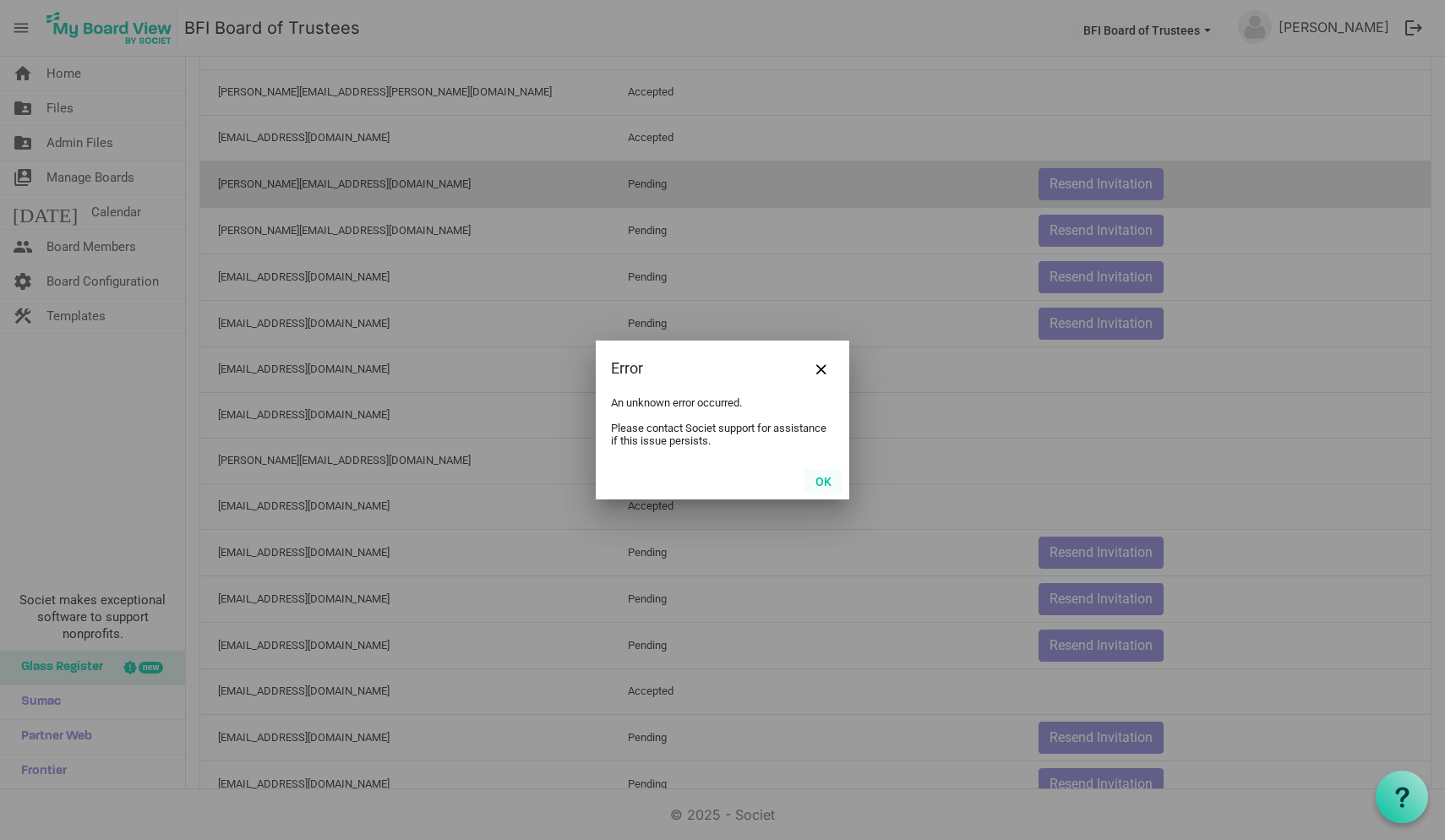
click at [824, 481] on button "OK" at bounding box center [824, 481] width 38 height 24
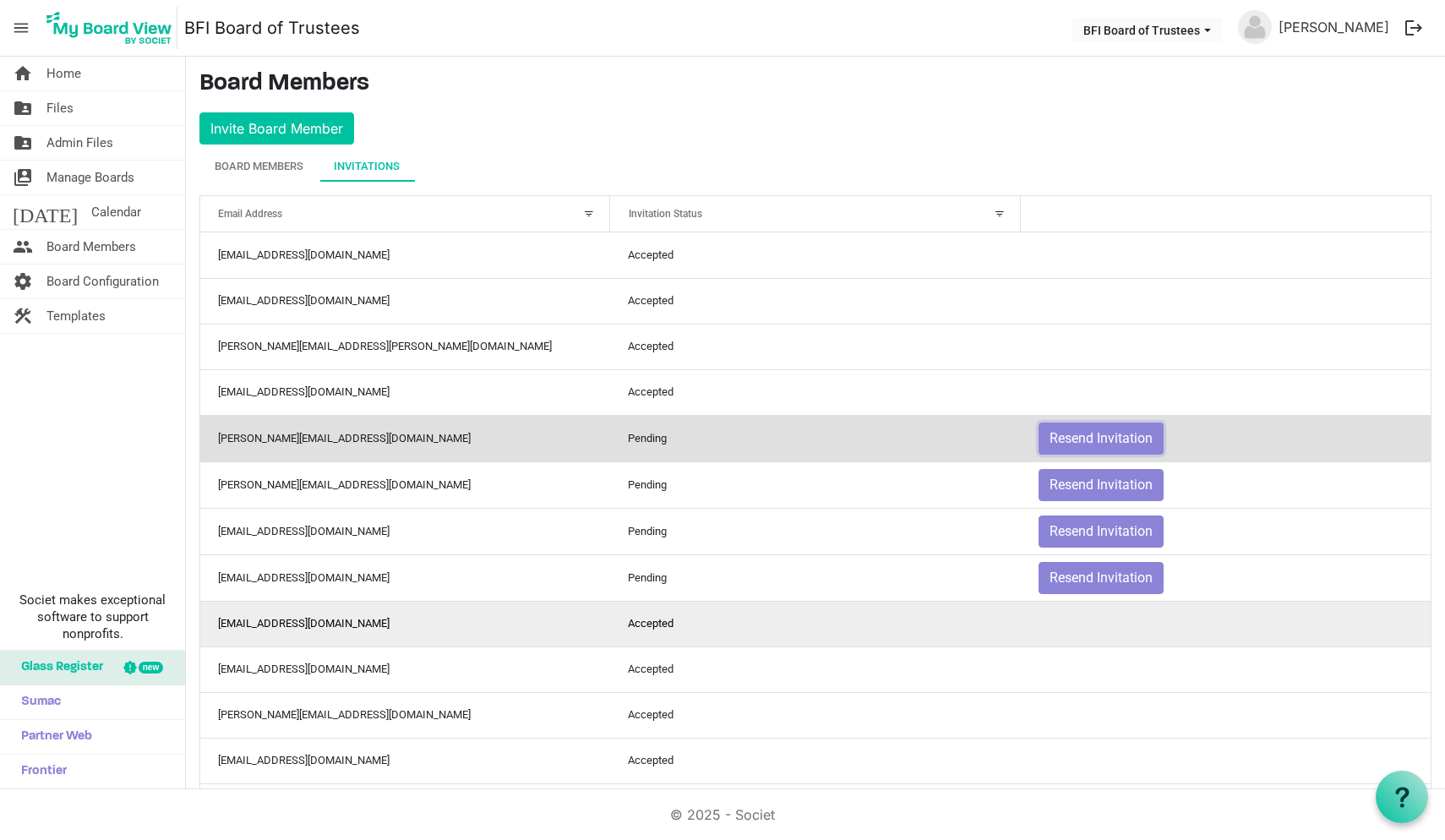
scroll to position [0, 0]
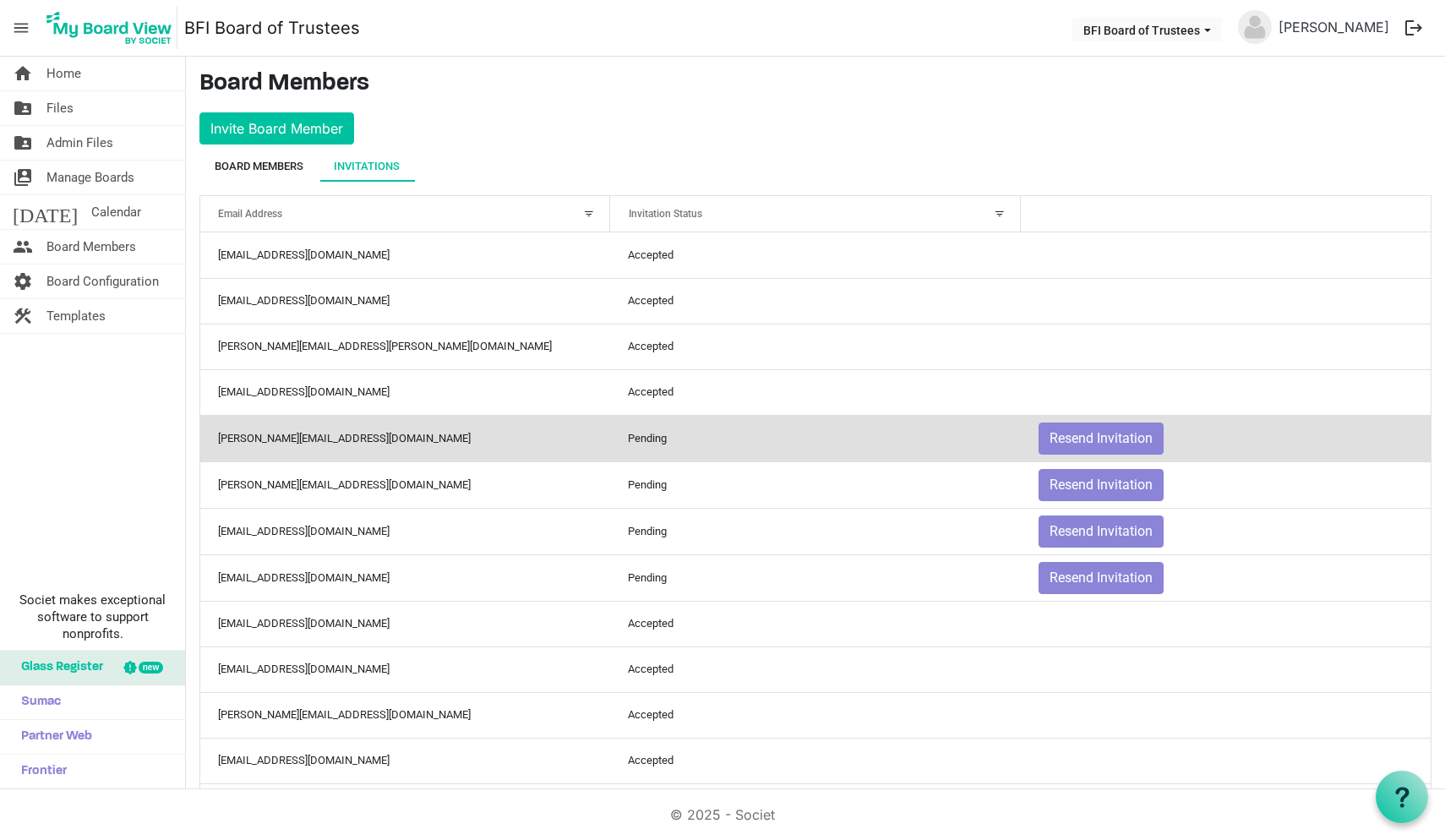
click at [275, 164] on div "Board Members" at bounding box center [259, 166] width 89 height 17
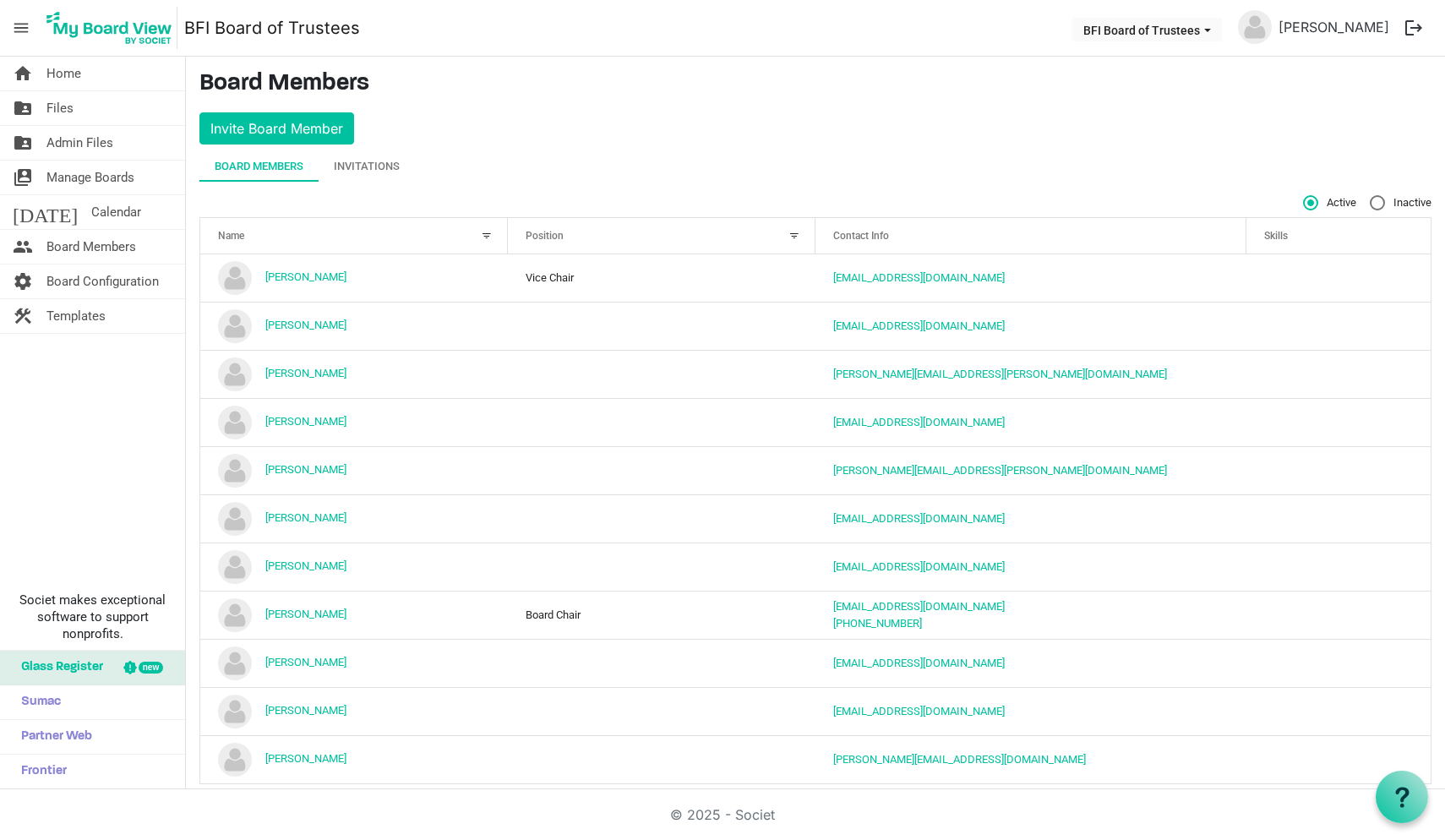
click at [379, 43] on nav "menu BFI Board of Trustees BFI Board of Trustees Doug Morrow logout" at bounding box center [722, 28] width 1445 height 56
